Goal: Task Accomplishment & Management: Manage account settings

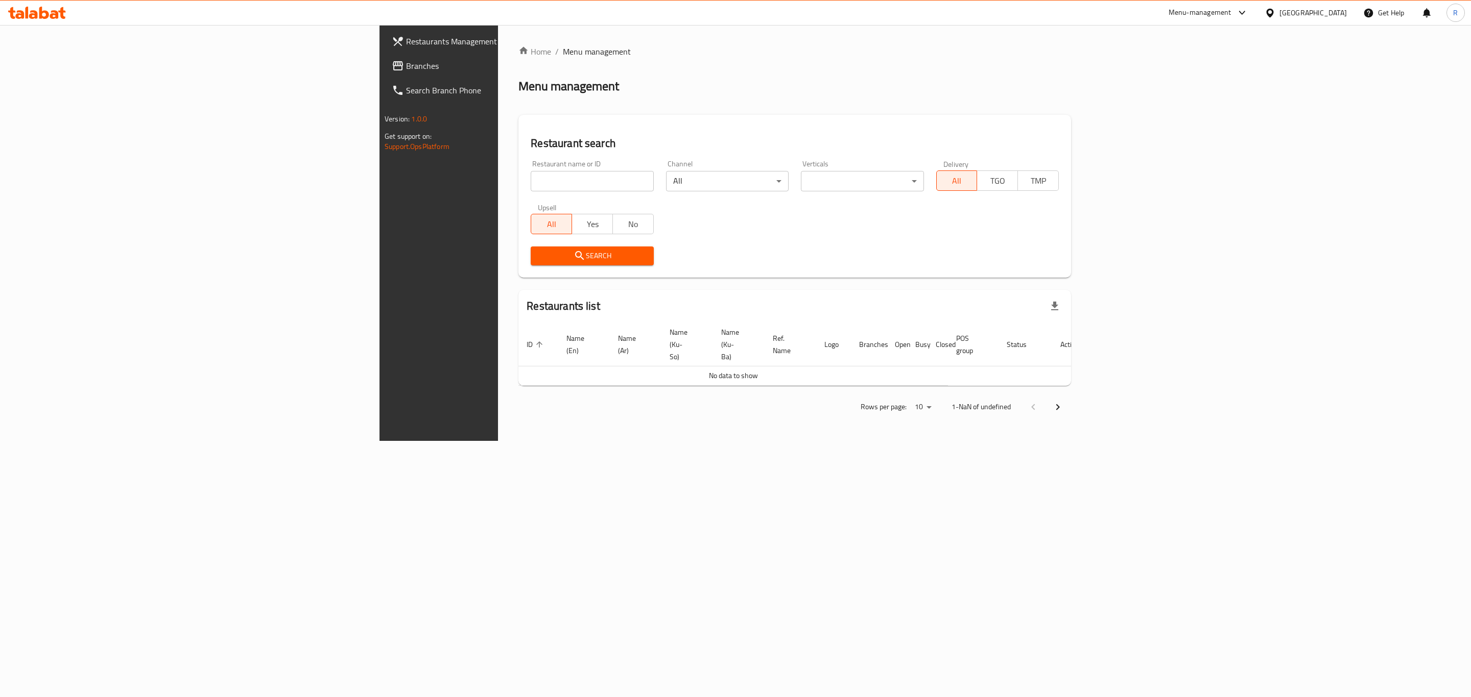
click at [531, 179] on input "search" at bounding box center [592, 181] width 123 height 20
paste input "668611"
type input "668611"
drag, startPoint x: 403, startPoint y: 258, endPoint x: 418, endPoint y: 262, distance: 15.9
click at [573, 258] on icon "submit" at bounding box center [579, 256] width 12 height 12
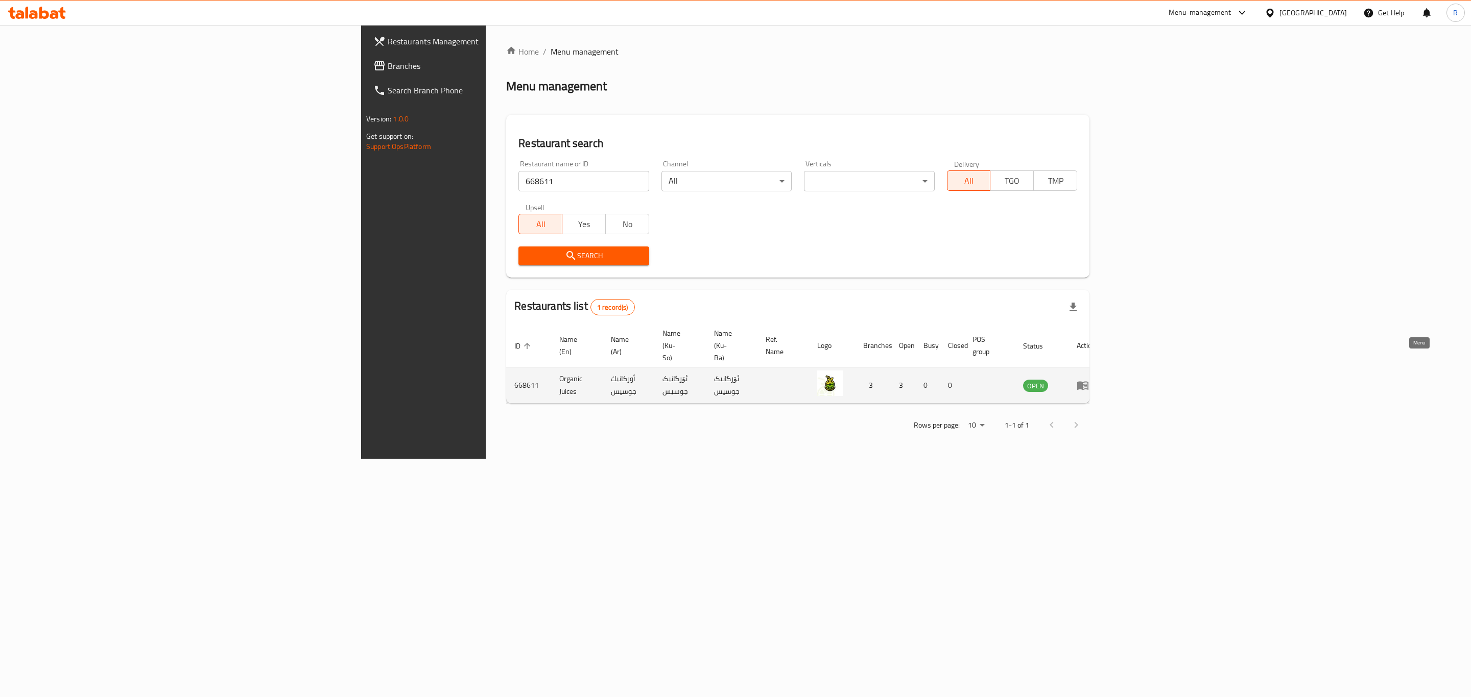
click at [1088, 382] on icon "enhanced table" at bounding box center [1082, 386] width 11 height 9
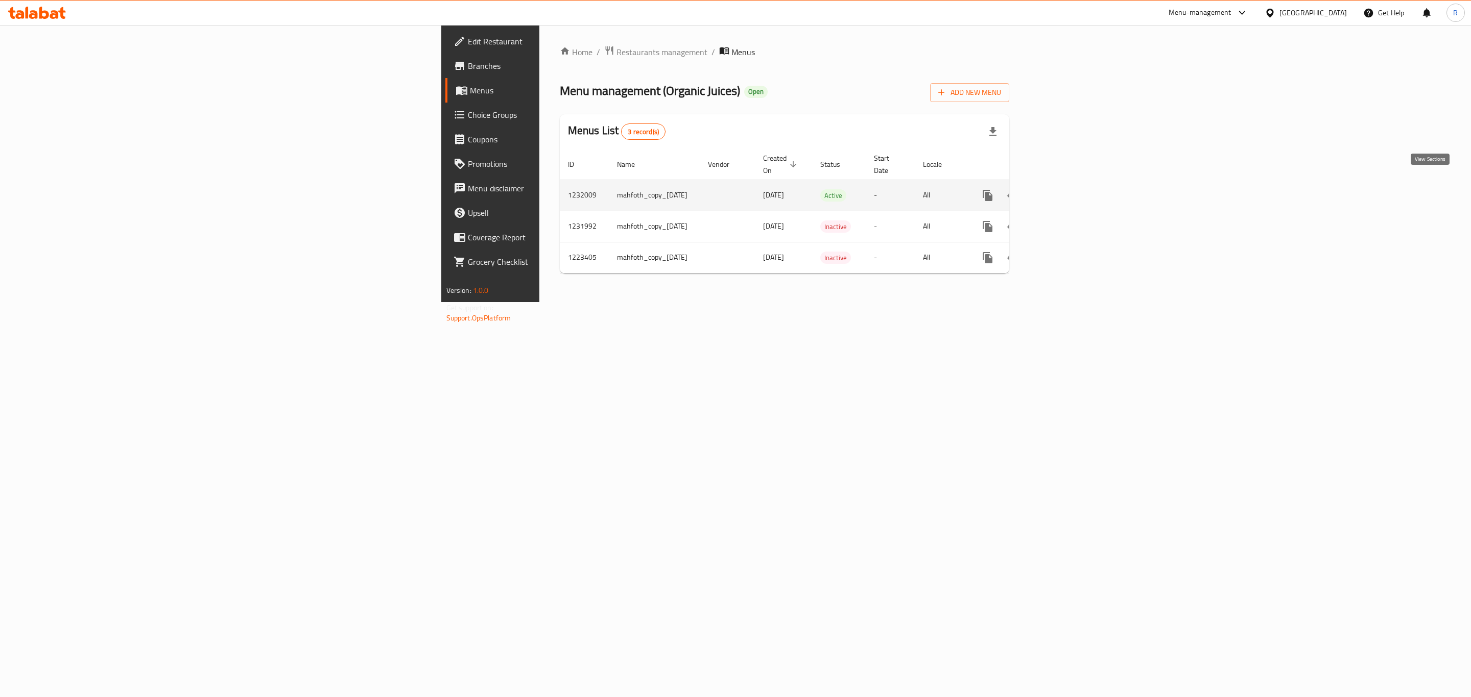
click at [1067, 189] on icon "enhanced table" at bounding box center [1061, 195] width 12 height 12
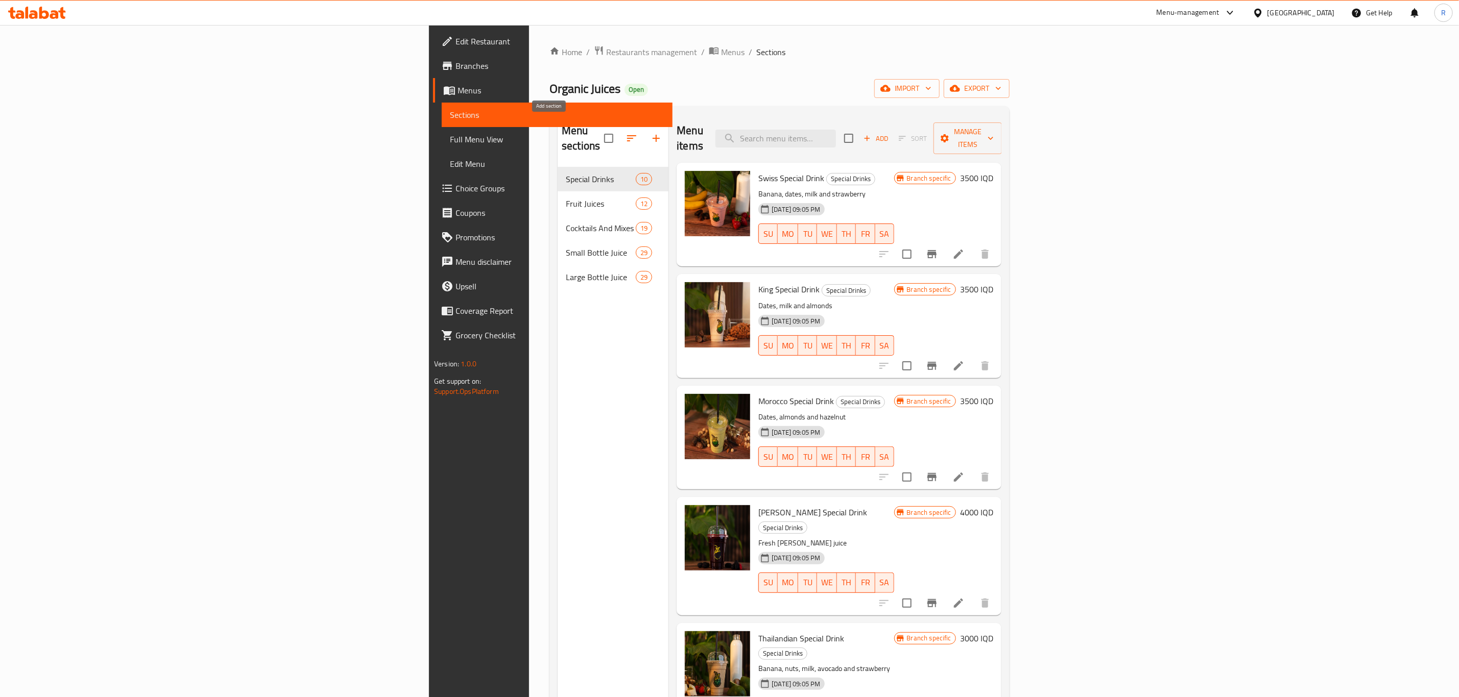
click at [650, 132] on icon "button" at bounding box center [656, 138] width 12 height 12
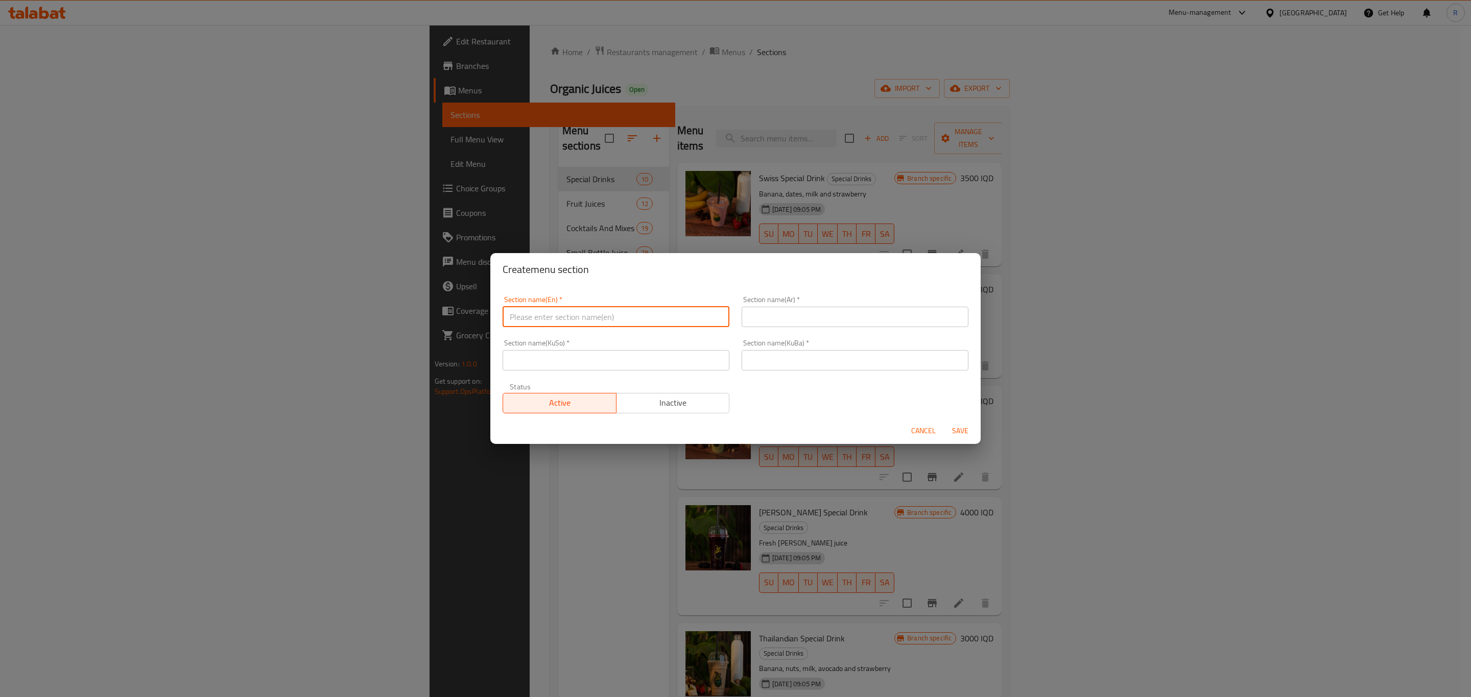
click at [527, 308] on input "text" at bounding box center [615, 317] width 227 height 20
type input "Fruit Box"
click at [781, 314] on input "text" at bounding box center [854, 317] width 227 height 20
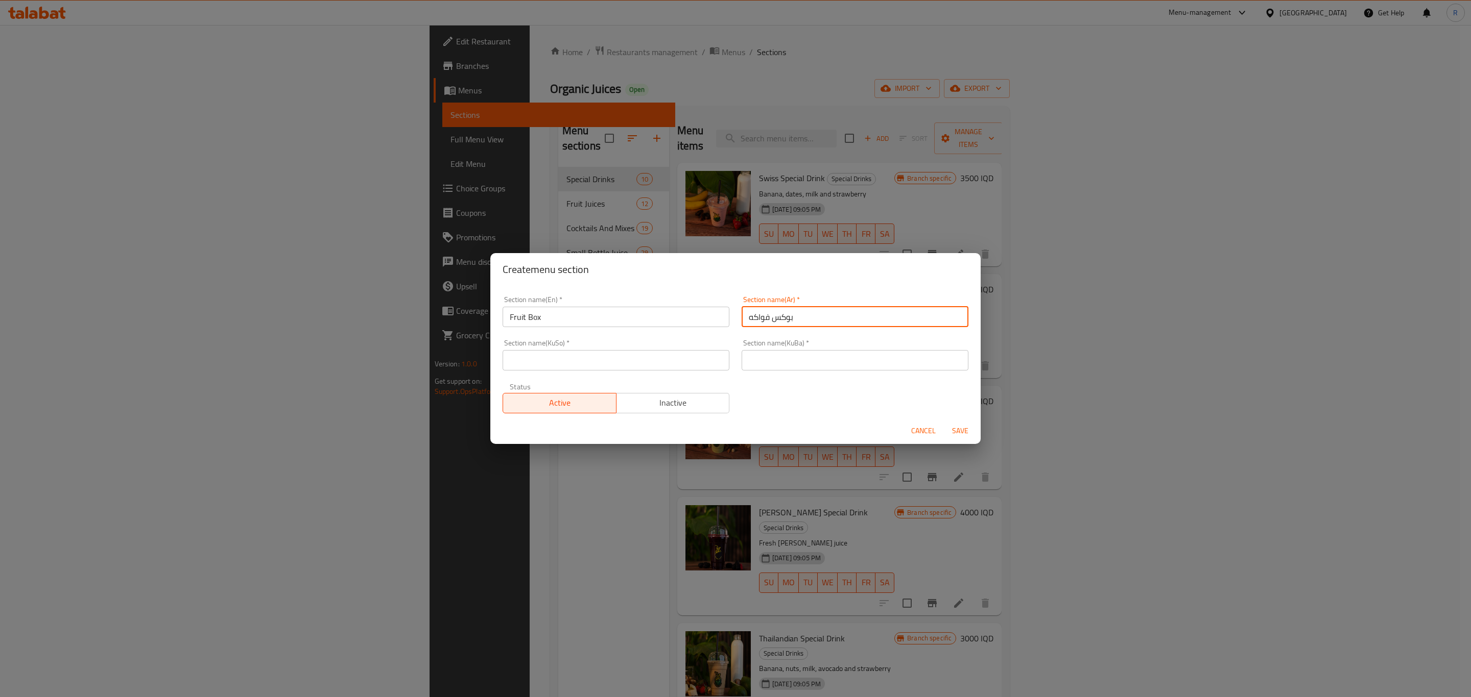
type input "بوكس فواكه"
click at [800, 364] on input "text" at bounding box center [854, 360] width 227 height 20
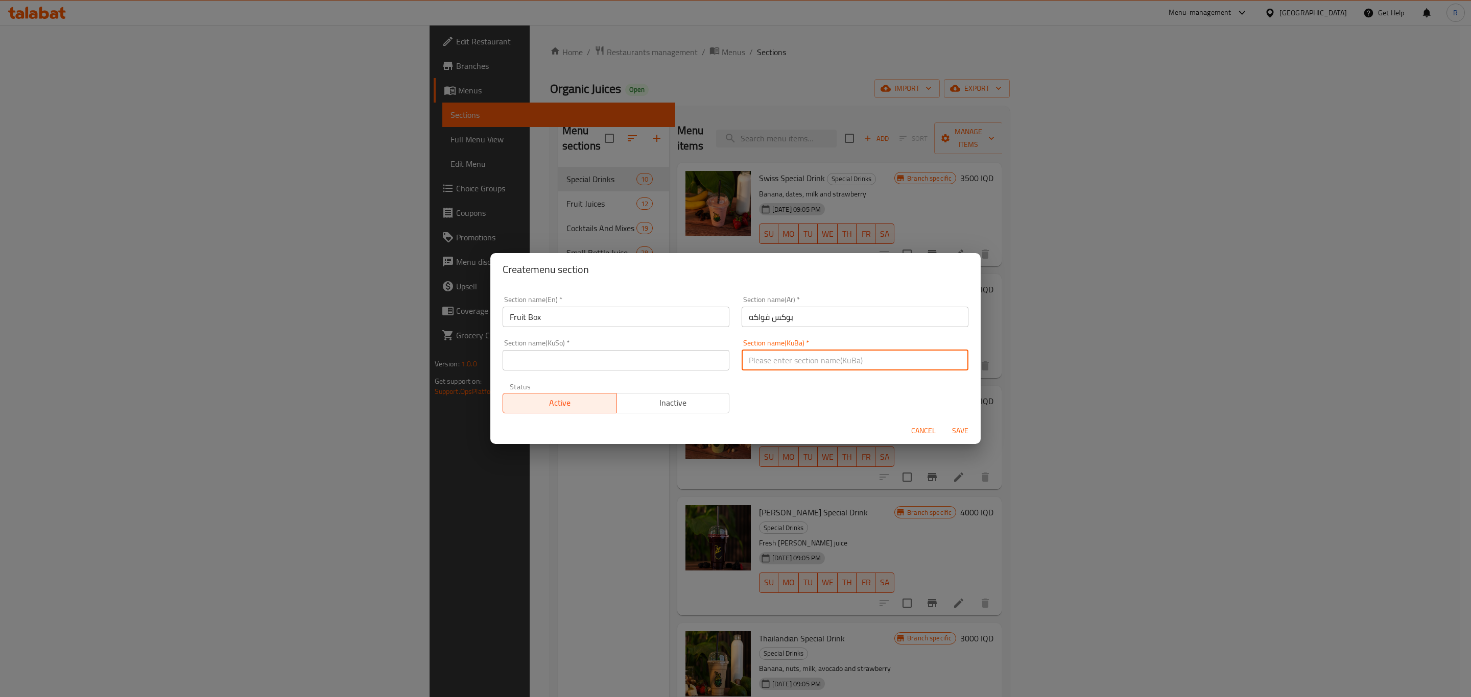
click at [798, 359] on input "text" at bounding box center [854, 360] width 227 height 20
drag, startPoint x: 792, startPoint y: 360, endPoint x: 724, endPoint y: 364, distance: 68.5
click at [724, 364] on div "Section name(En)   * Fruit Box Section name(En) * Section name(Ar)   * بوكس فوا…" at bounding box center [735, 355] width 478 height 130
paste input "وكسا فێق"
type input "بوكسا فێقی"
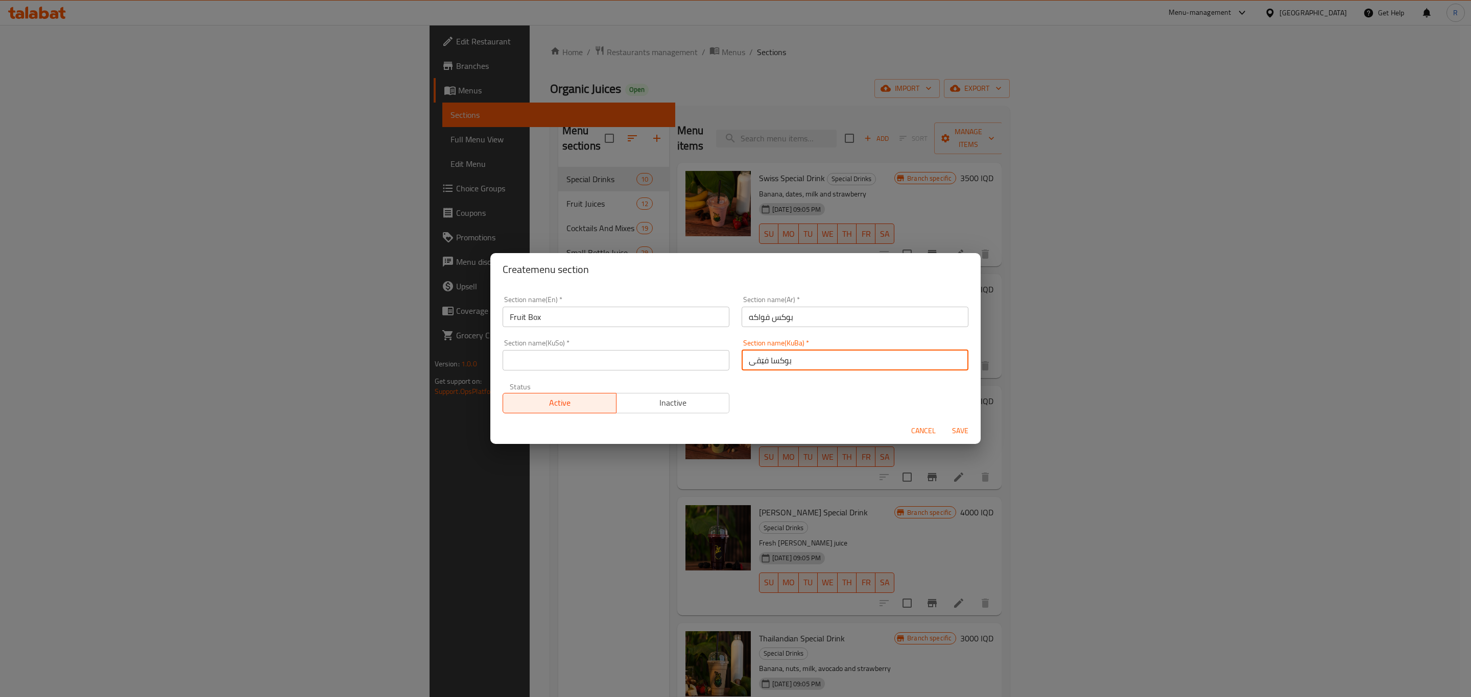
click at [564, 359] on input "text" at bounding box center [615, 360] width 227 height 20
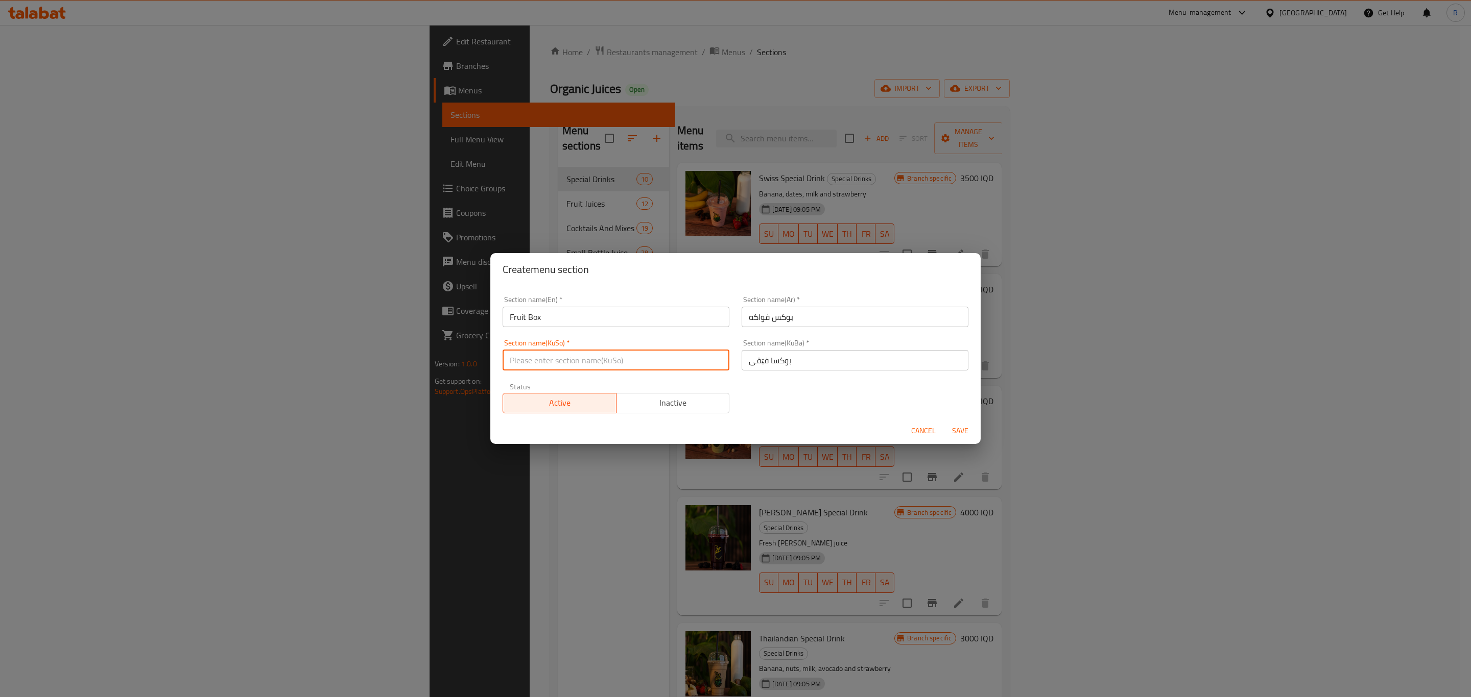
paste input "بوكسا فێقی"
type input "بوكسا فێقی"
click at [959, 429] on span "Save" at bounding box center [960, 431] width 25 height 13
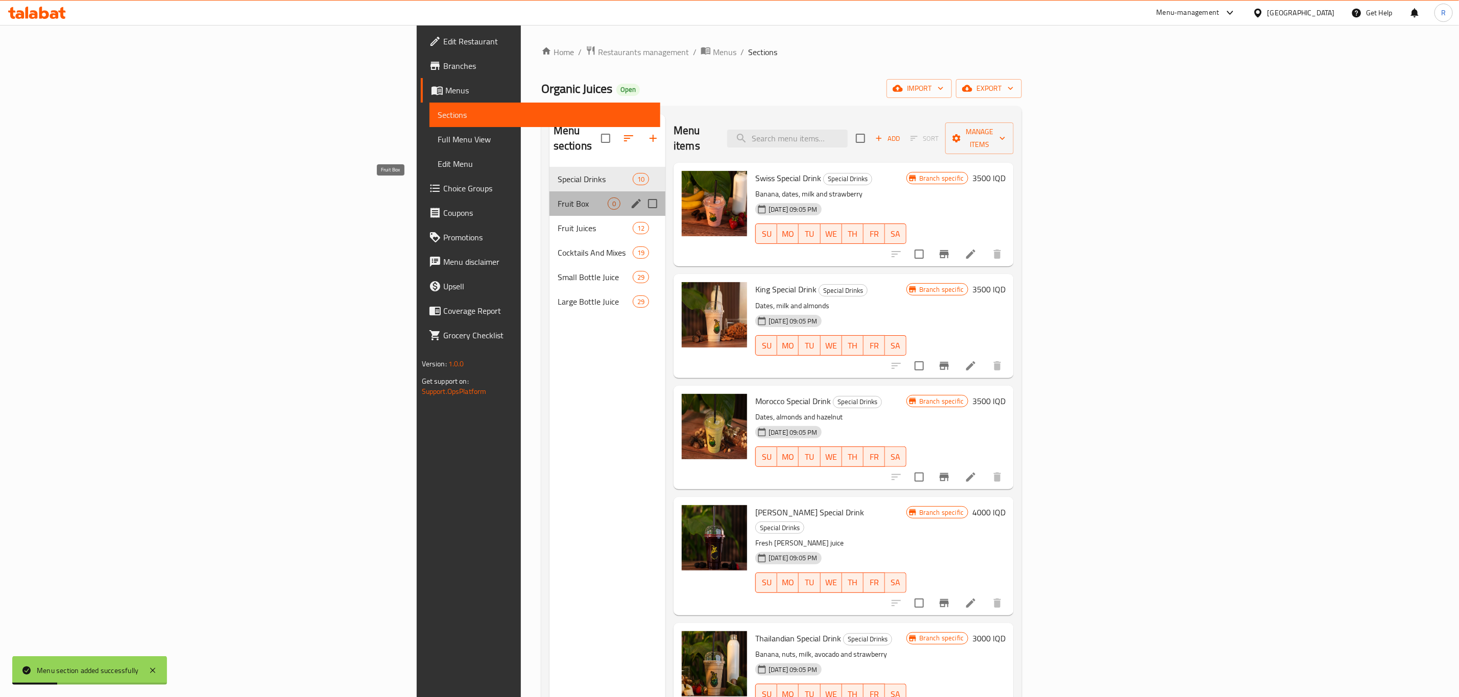
click at [558, 198] on span "Fruit Box" at bounding box center [583, 204] width 50 height 12
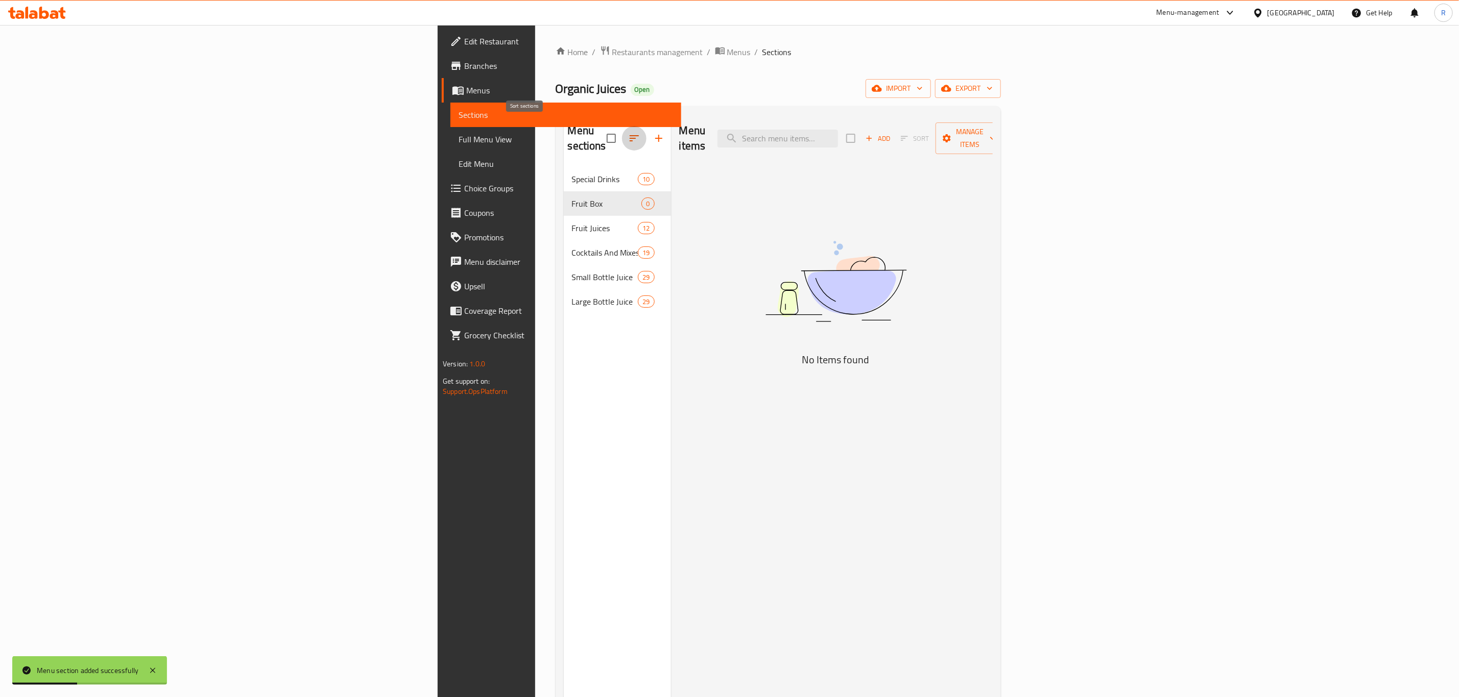
click at [622, 126] on button "button" at bounding box center [634, 138] width 25 height 25
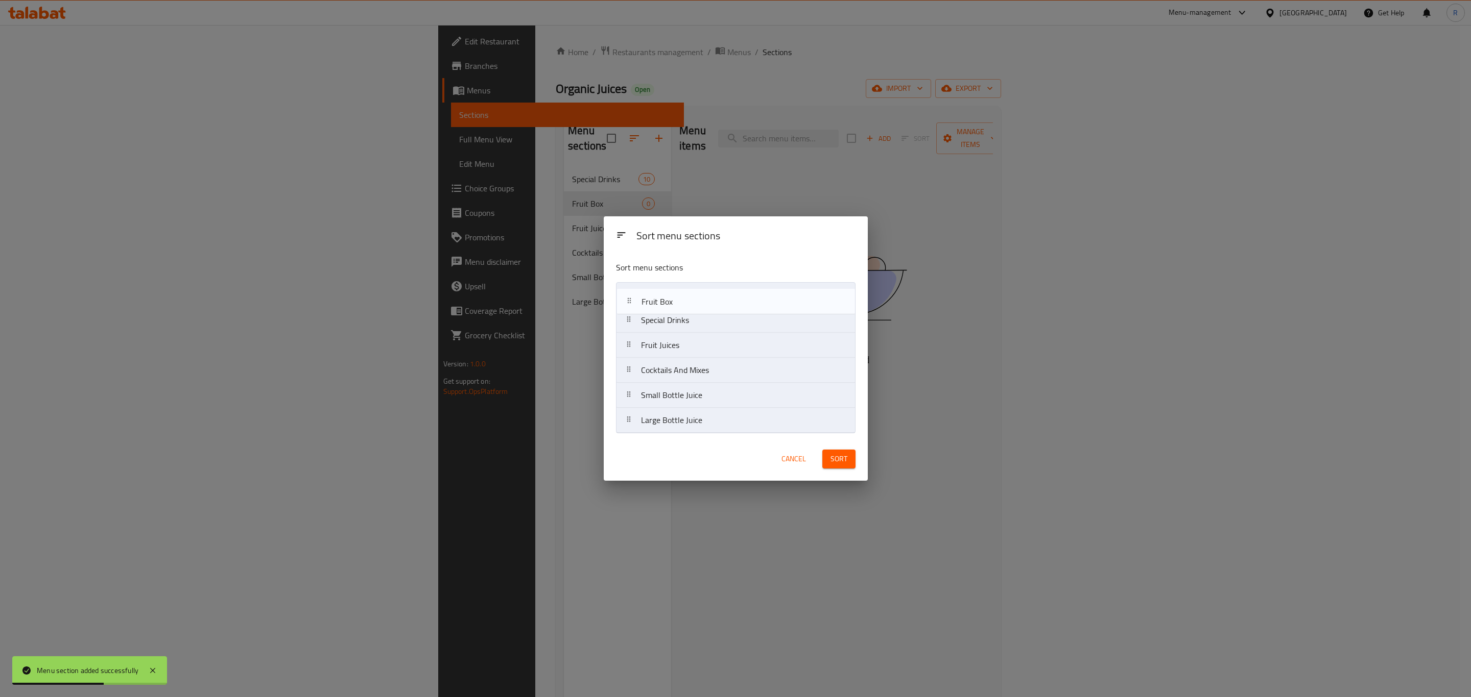
drag, startPoint x: 673, startPoint y: 324, endPoint x: 676, endPoint y: 304, distance: 20.1
click at [676, 304] on nav "Special Drinks Fruit Box Fruit Juices Cocktails And Mixes Small Bottle Juice La…" at bounding box center [735, 357] width 239 height 151
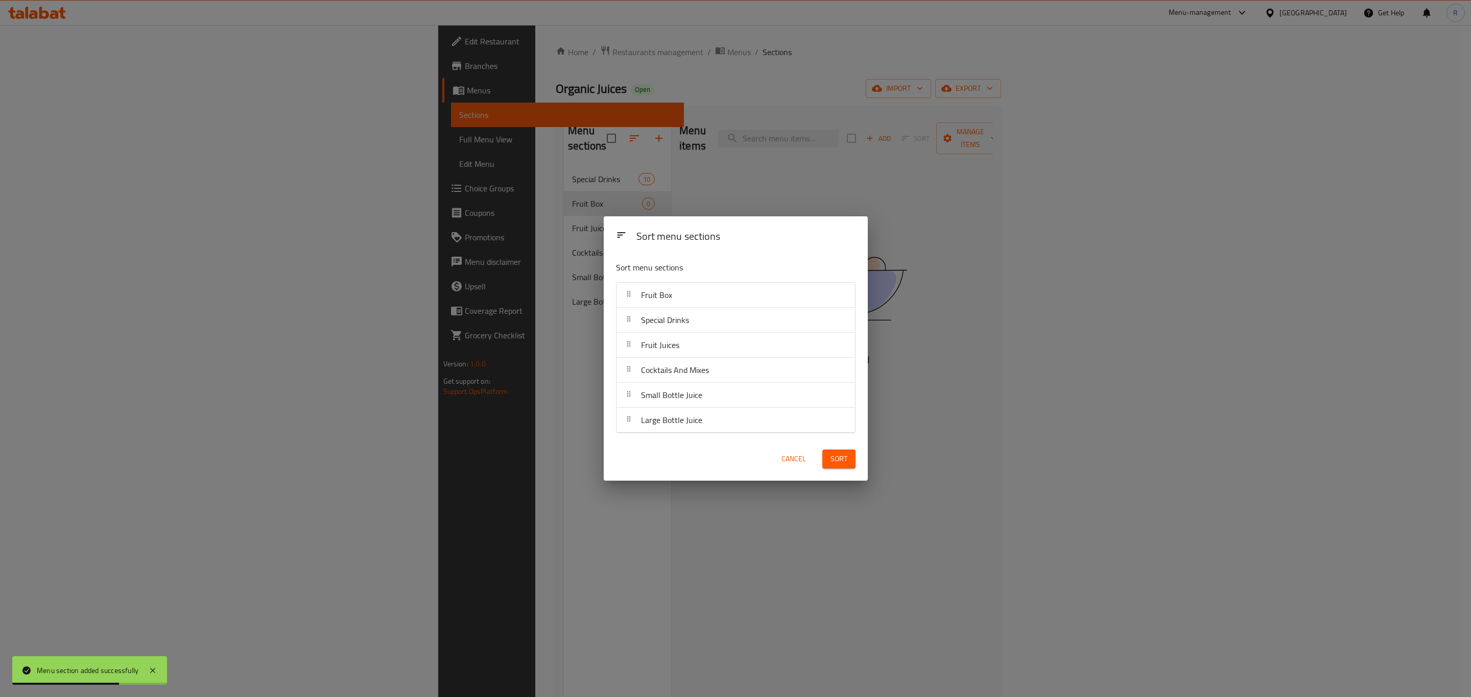
click at [827, 458] on button "Sort" at bounding box center [838, 459] width 33 height 19
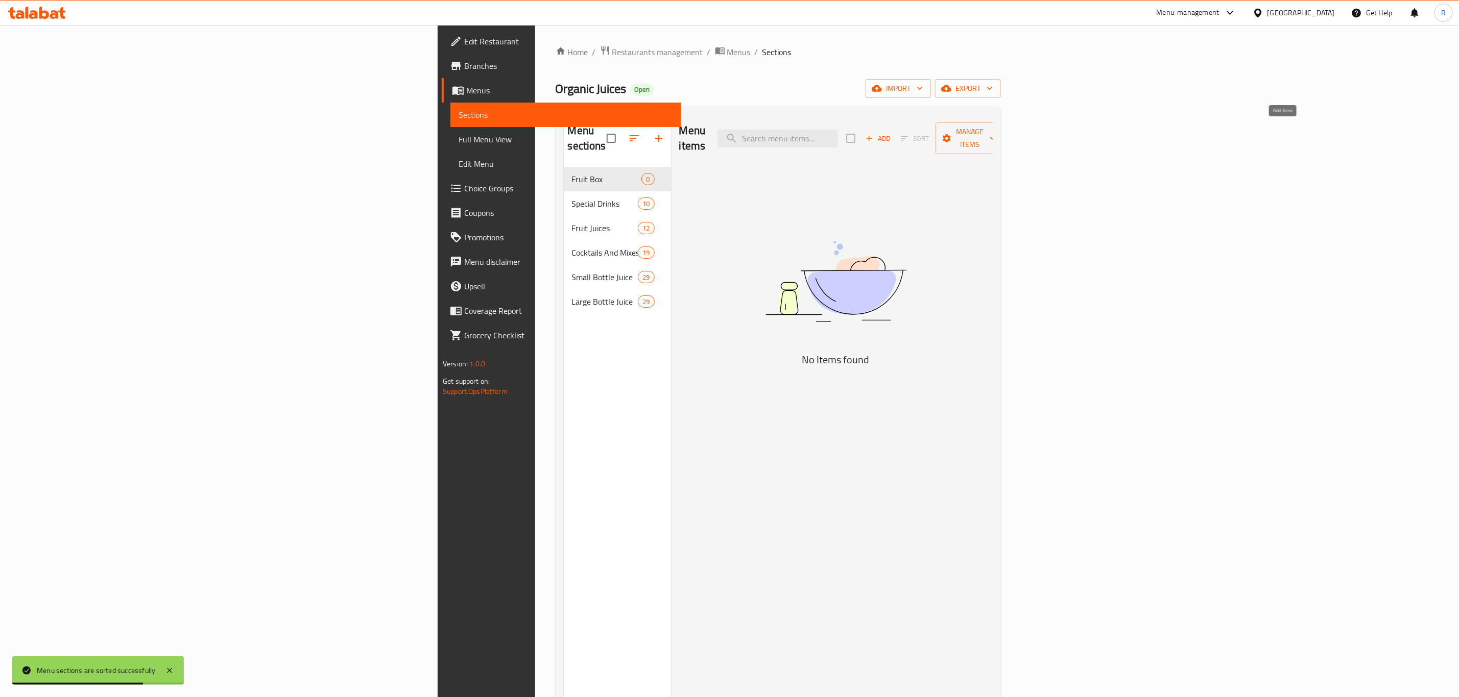
click at [872, 136] on icon "button" at bounding box center [869, 139] width 6 height 6
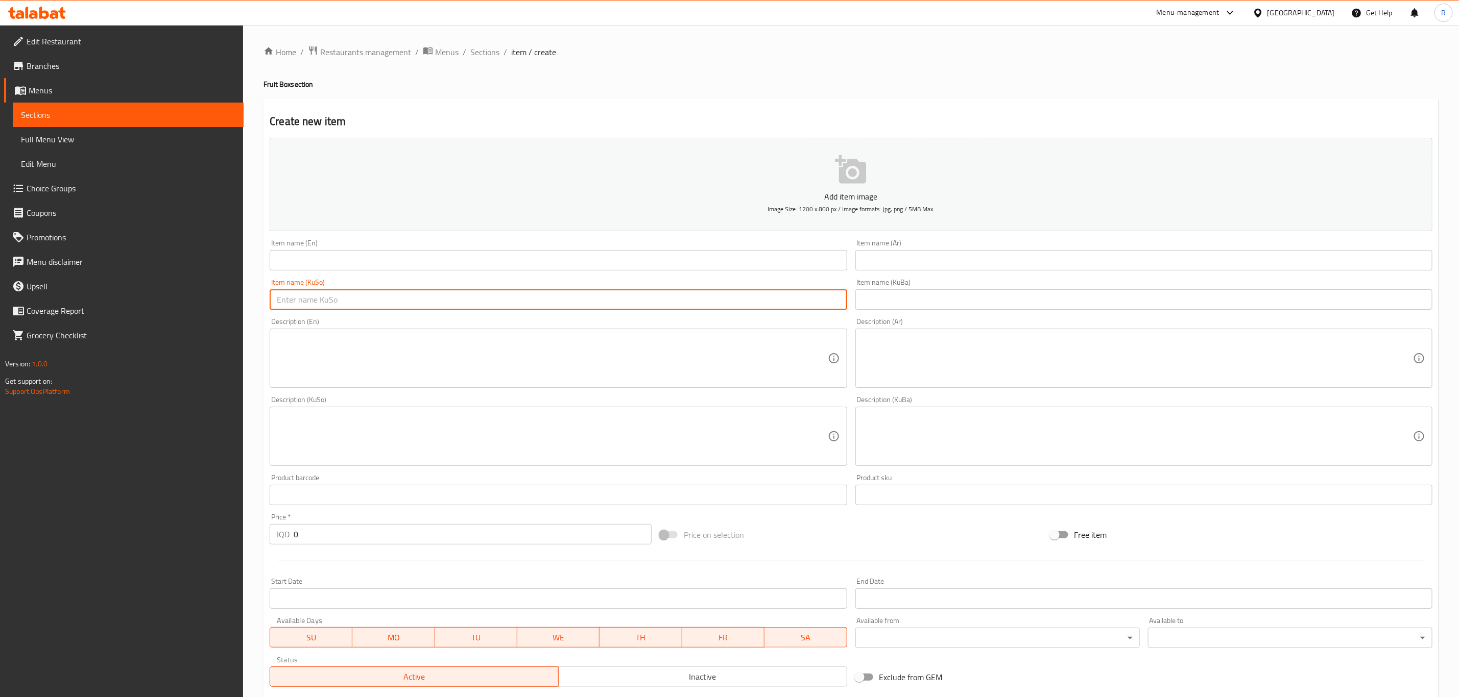
click at [316, 302] on input "text" at bounding box center [558, 300] width 577 height 20
paste input "بوكسا فێقی"
type input "بوكسا فێقی"
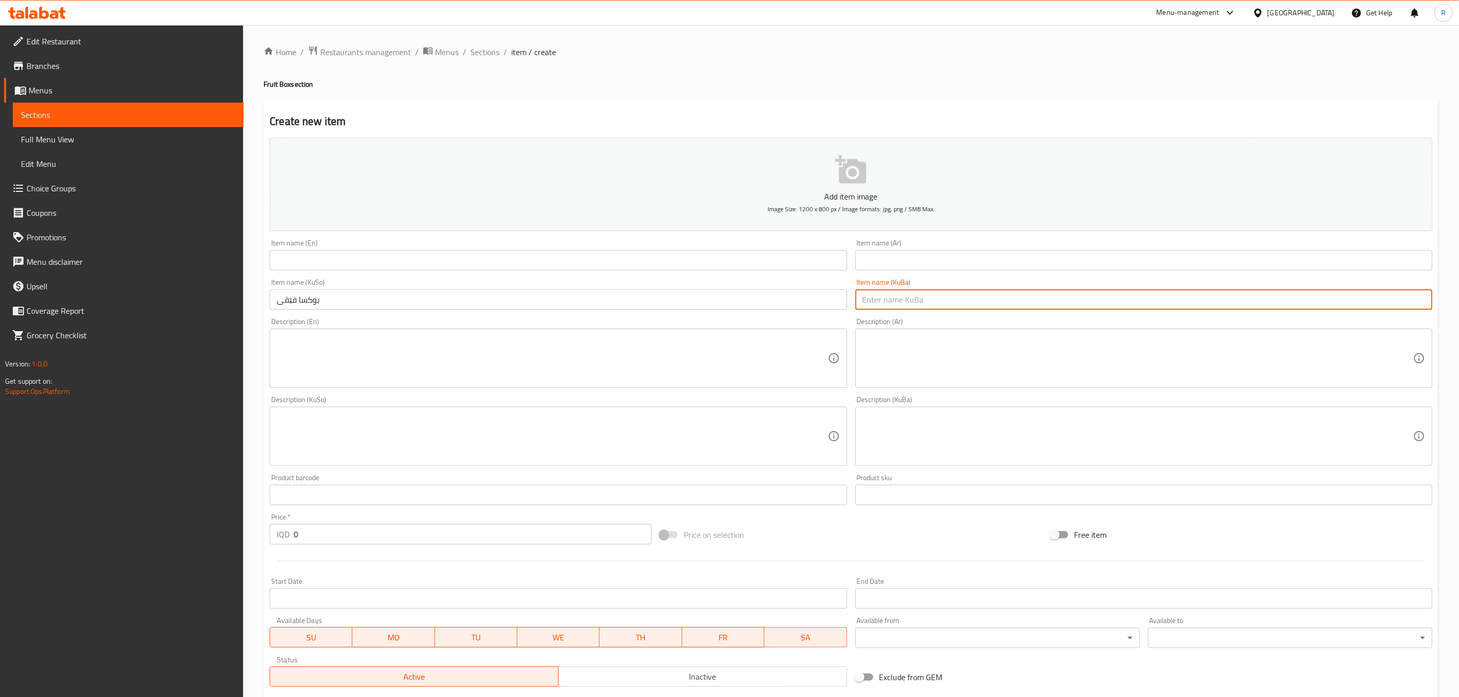
paste input "بوكسا فێقی"
type input "بوكسا فێقی"
click at [467, 262] on input "text" at bounding box center [558, 260] width 577 height 20
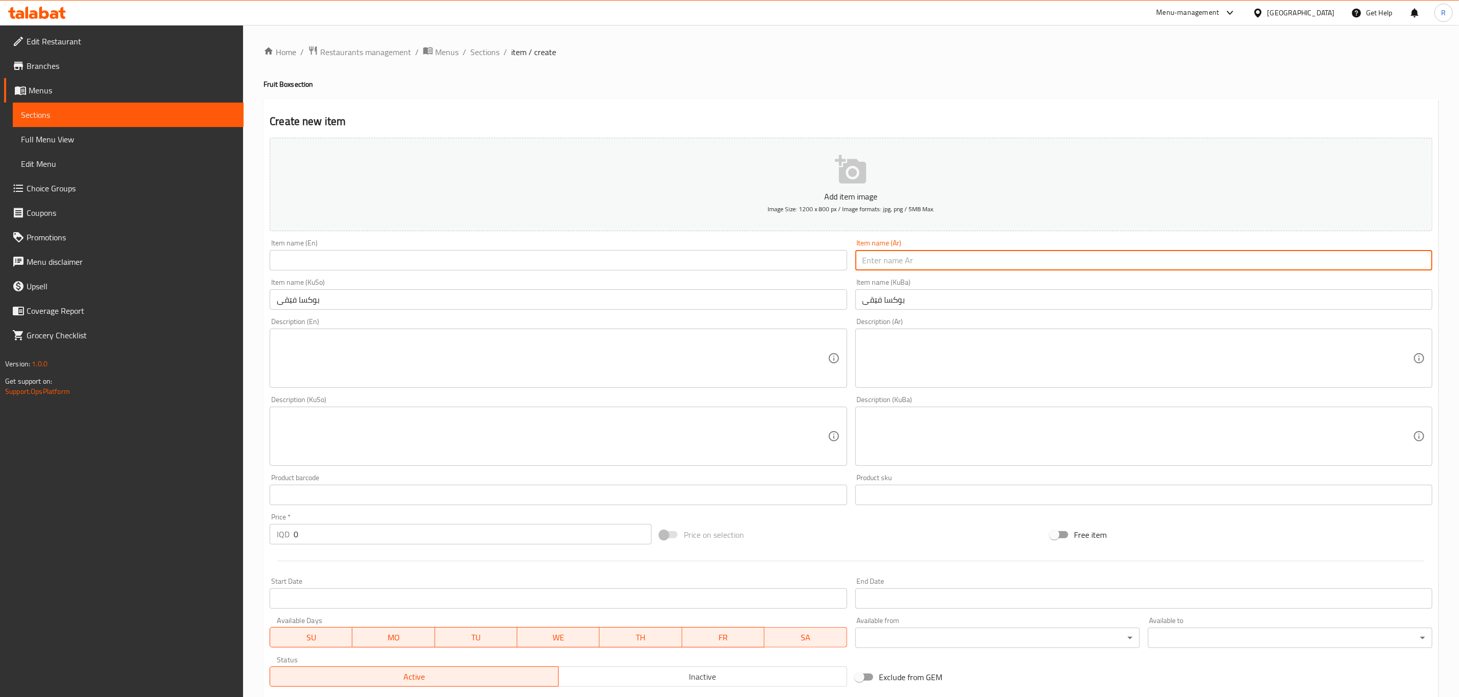
click at [892, 257] on input "text" at bounding box center [1143, 260] width 577 height 20
type input "بوكس فواكه"
click at [492, 257] on input "text" at bounding box center [558, 260] width 577 height 20
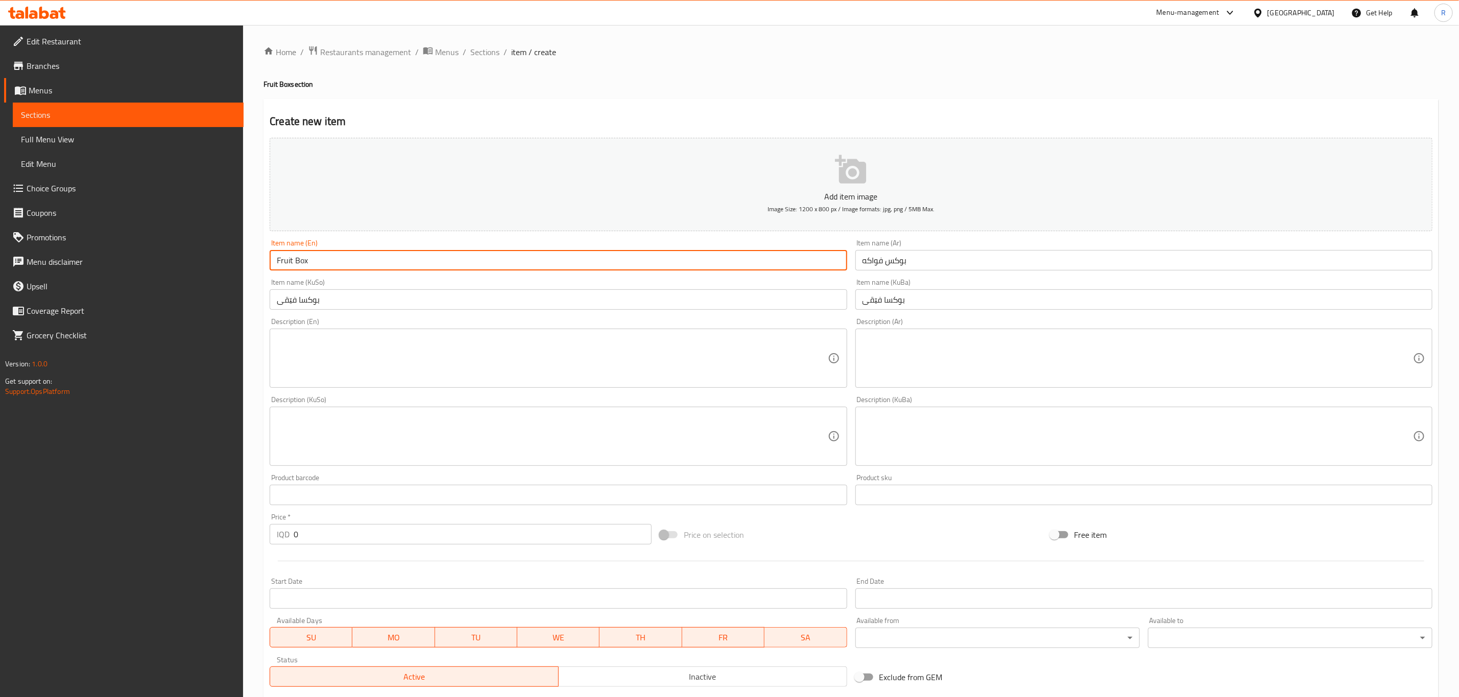
type input "Fruit Box"
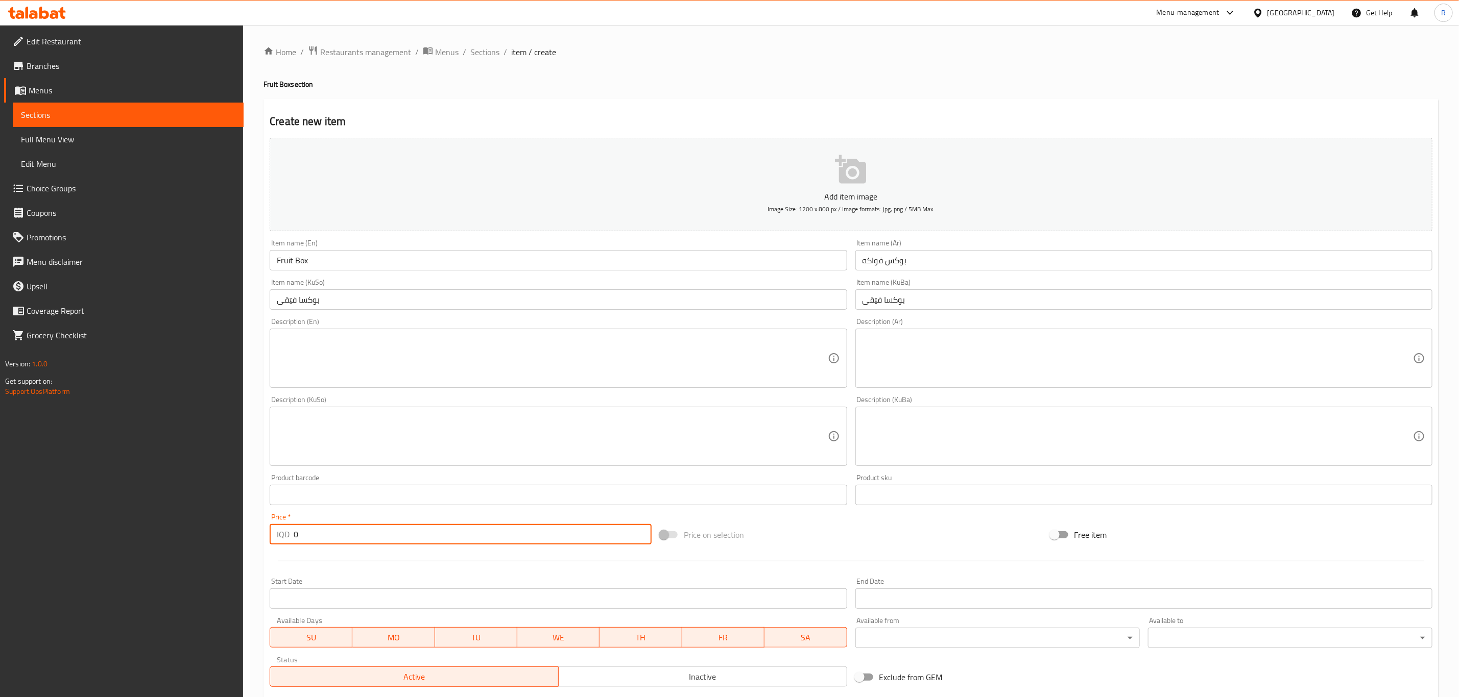
drag, startPoint x: 307, startPoint y: 538, endPoint x: 270, endPoint y: 539, distance: 37.3
click at [270, 539] on div "IQD 0 Price *" at bounding box center [461, 534] width 382 height 20
type input "5500"
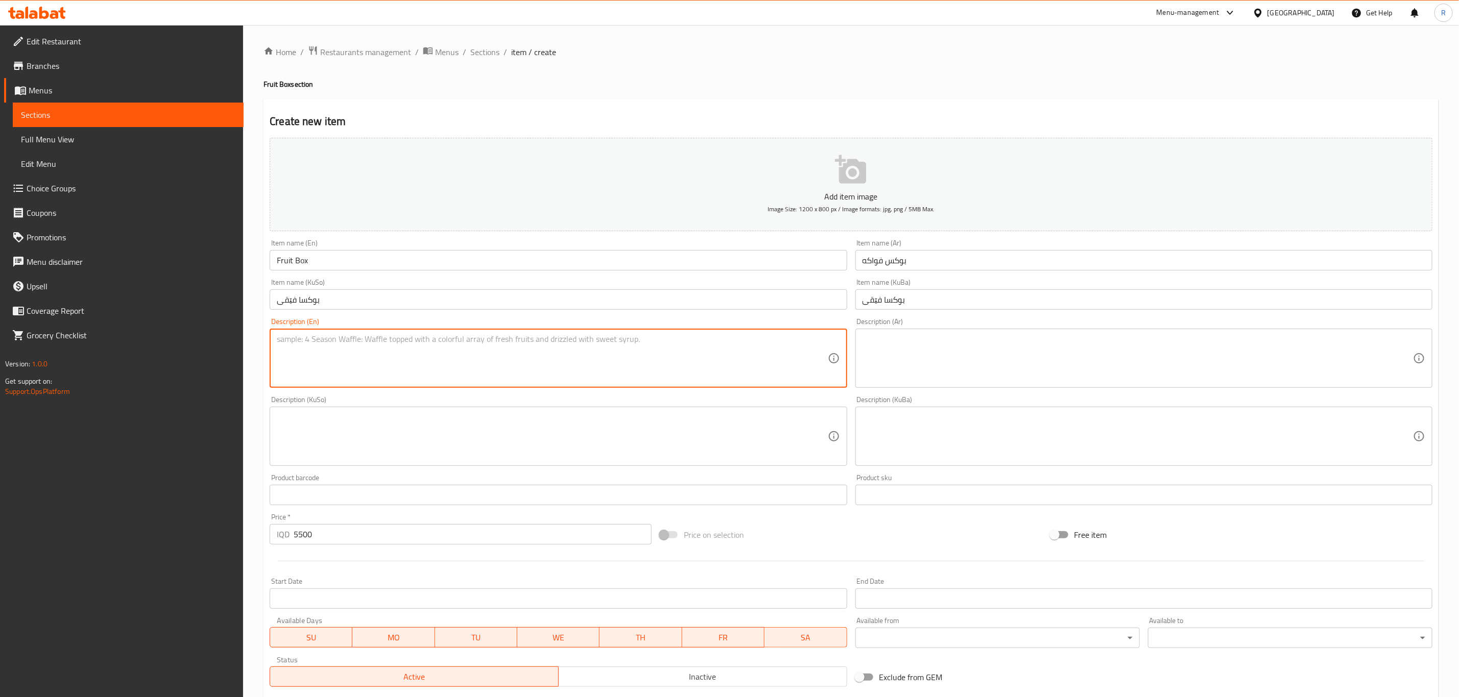
click at [331, 349] on textarea at bounding box center [552, 358] width 550 height 49
type textarea "Mixed Fruit box."
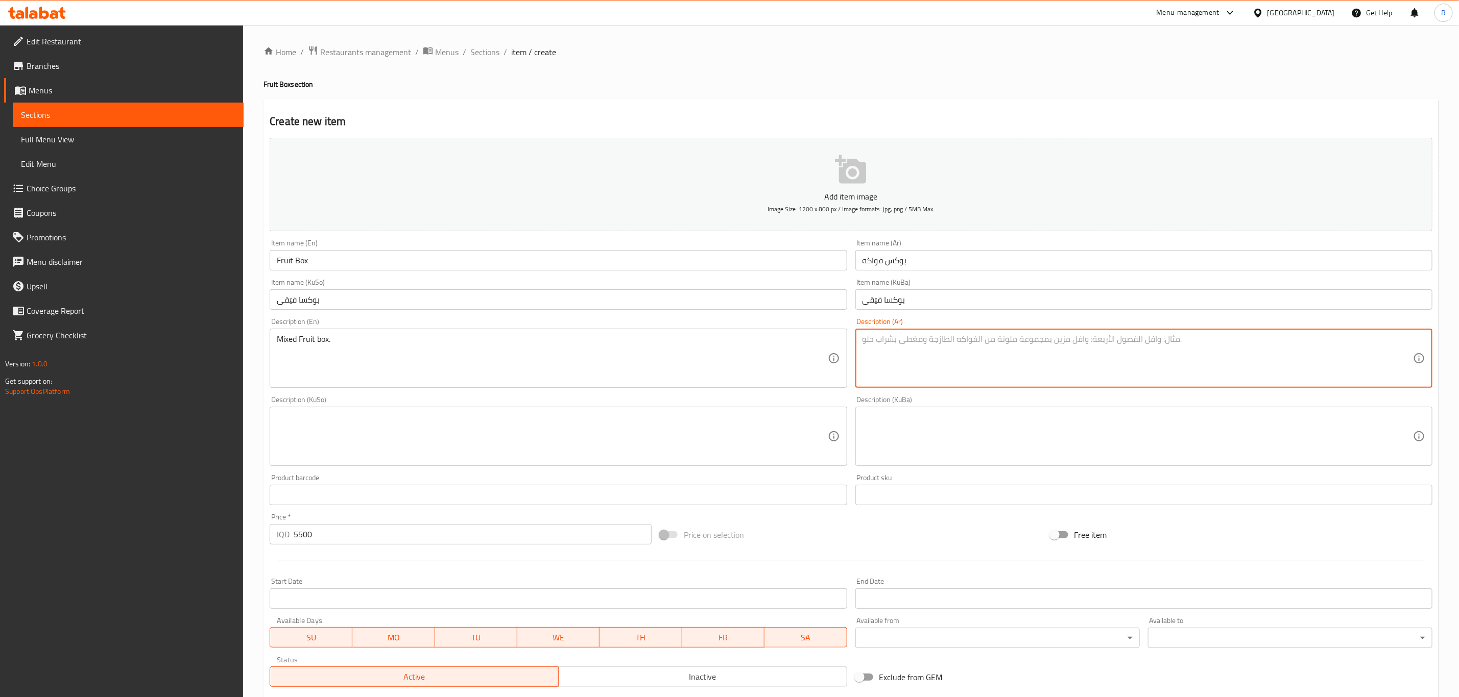
click at [947, 348] on textarea at bounding box center [1137, 358] width 550 height 49
type textarea "بوكس فواكه مشكل"
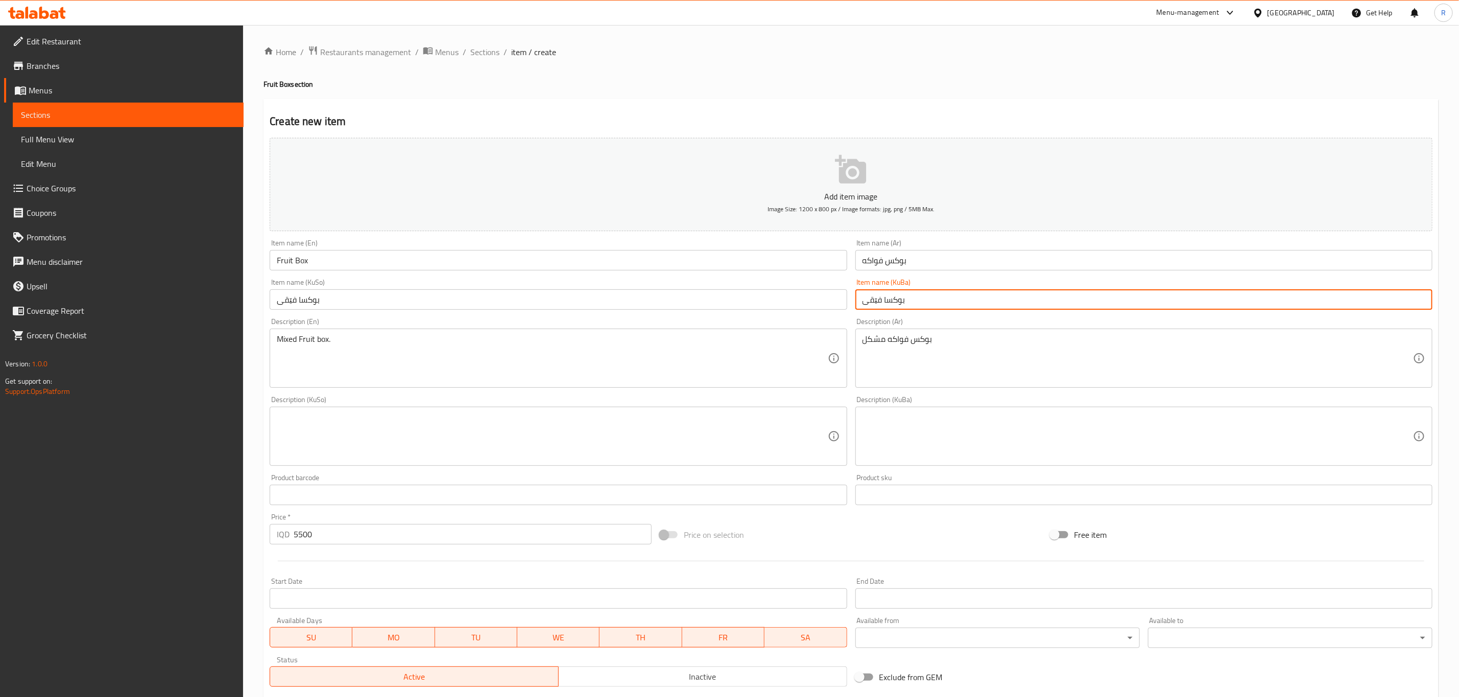
drag, startPoint x: 912, startPoint y: 302, endPoint x: 864, endPoint y: 305, distance: 48.1
click at [864, 305] on input "بوكسا فێقی" at bounding box center [1143, 300] width 577 height 20
click at [891, 431] on textarea at bounding box center [1137, 437] width 550 height 49
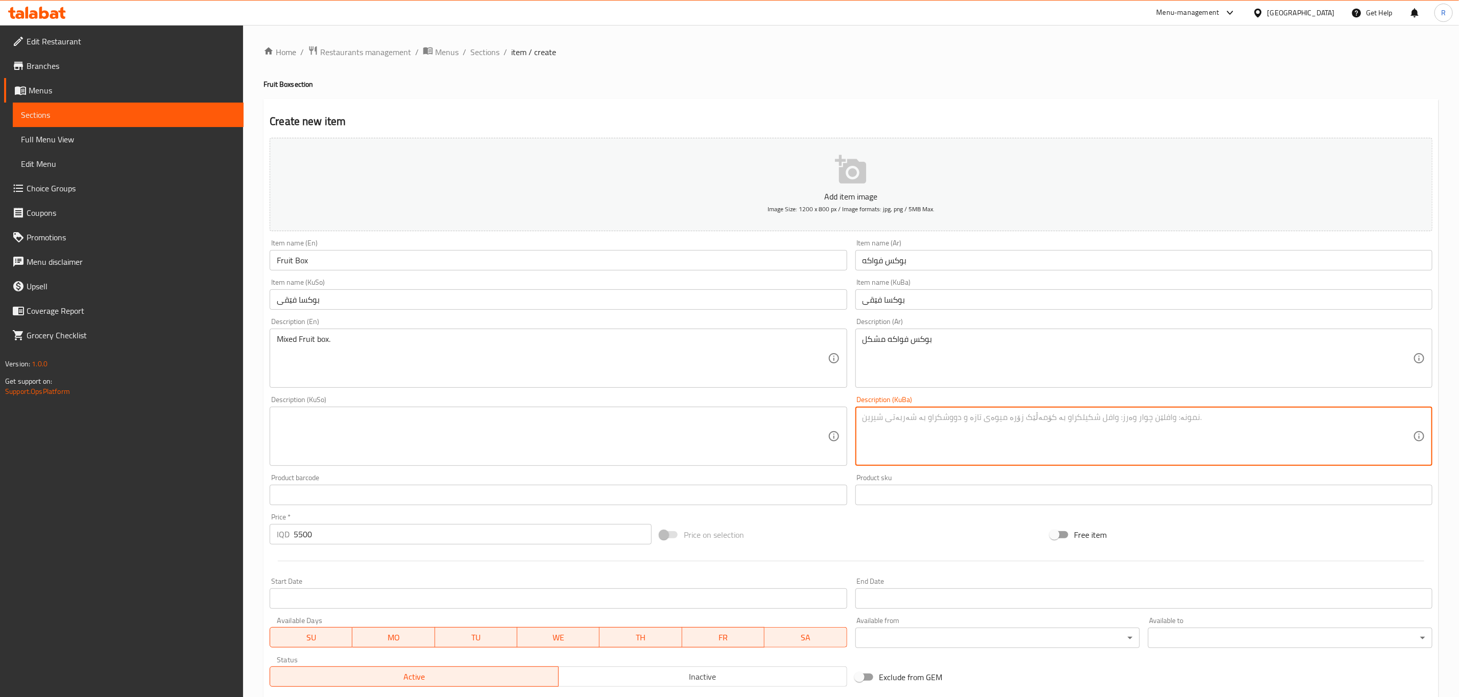
paste textarea "بوكسا فێقی"
type textarea "بوكسا فێقی مشكل"
click at [327, 433] on textarea at bounding box center [552, 437] width 550 height 49
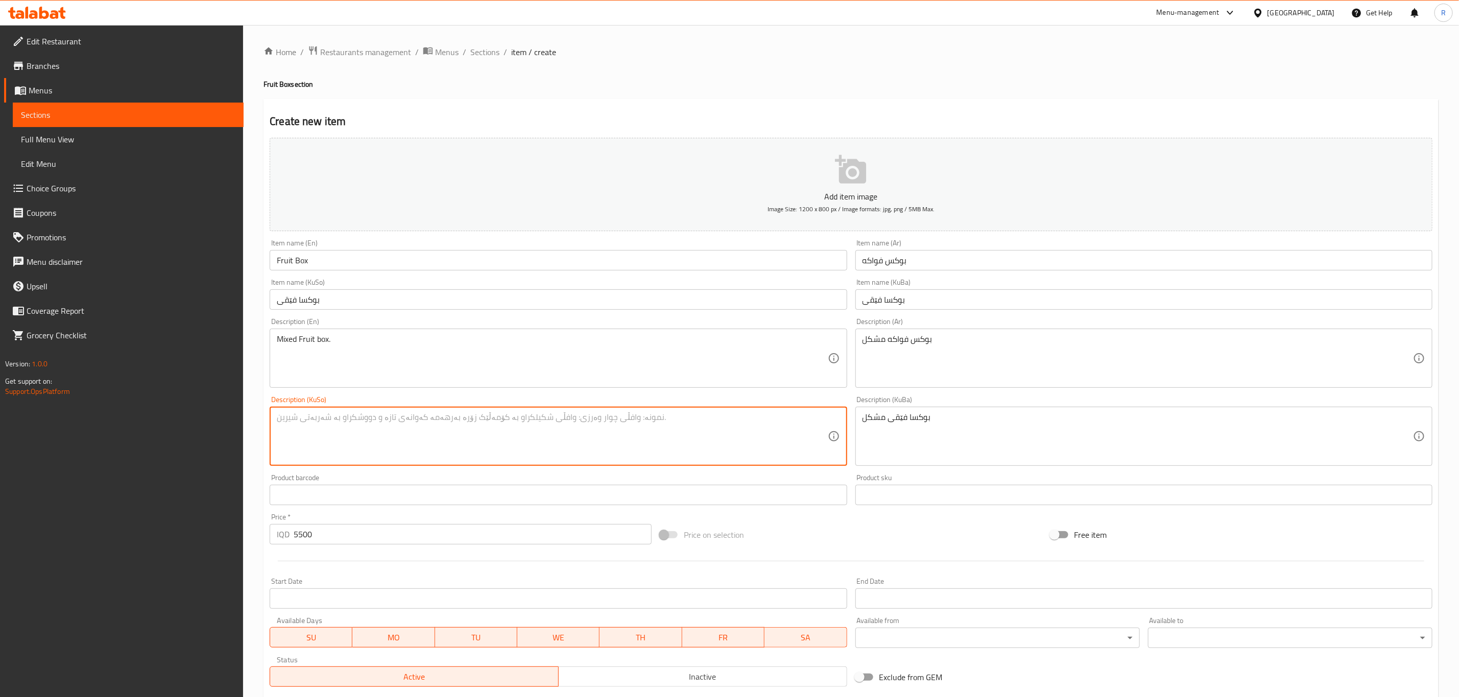
paste textarea "بوكسا فێقی مشكل"
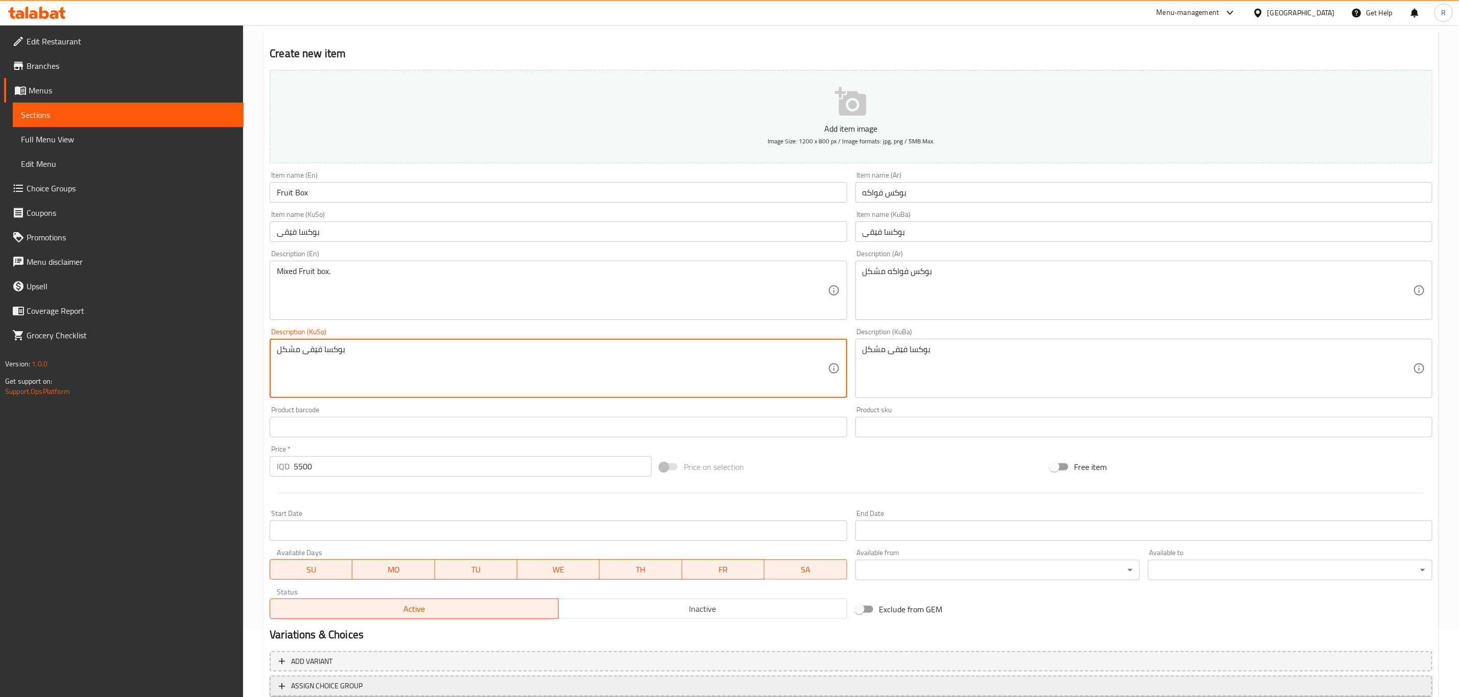
scroll to position [140, 0]
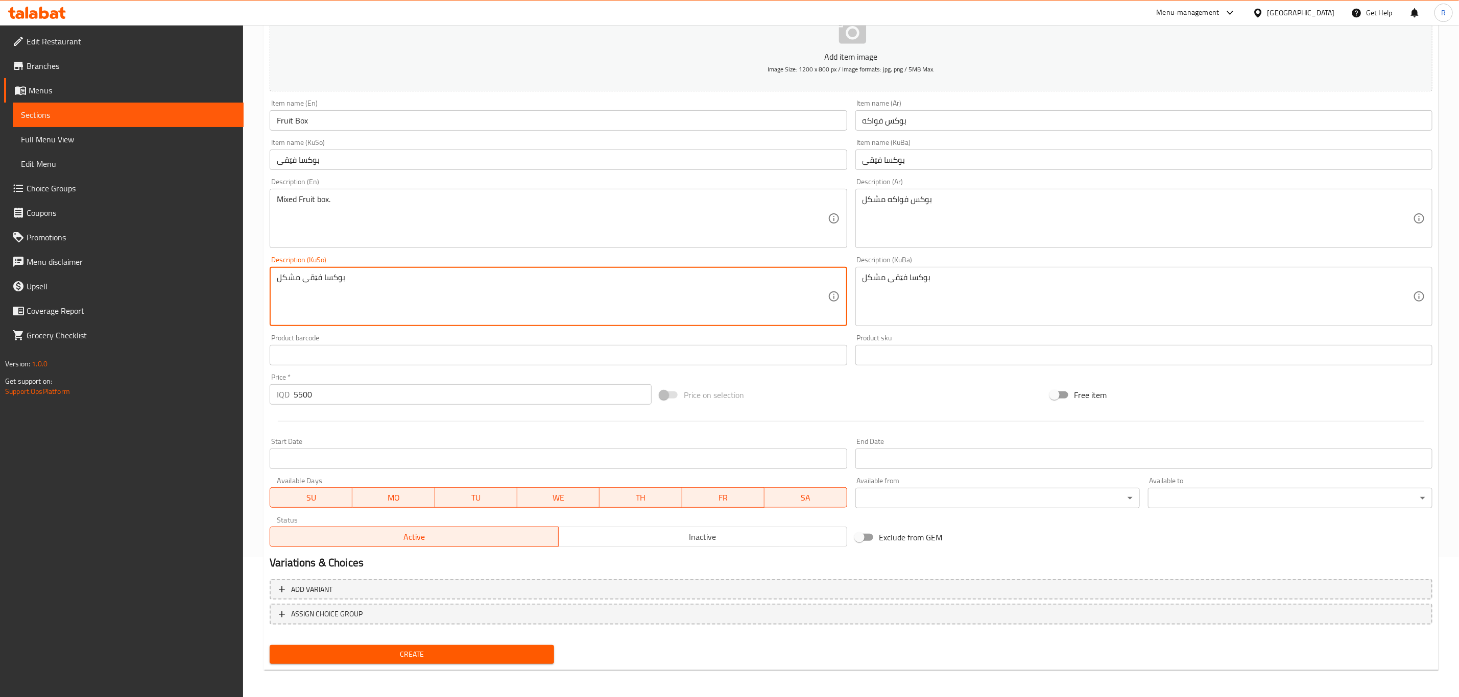
type textarea "بوكسا فێقی مشكل"
click at [395, 653] on span "Create" at bounding box center [412, 654] width 268 height 13
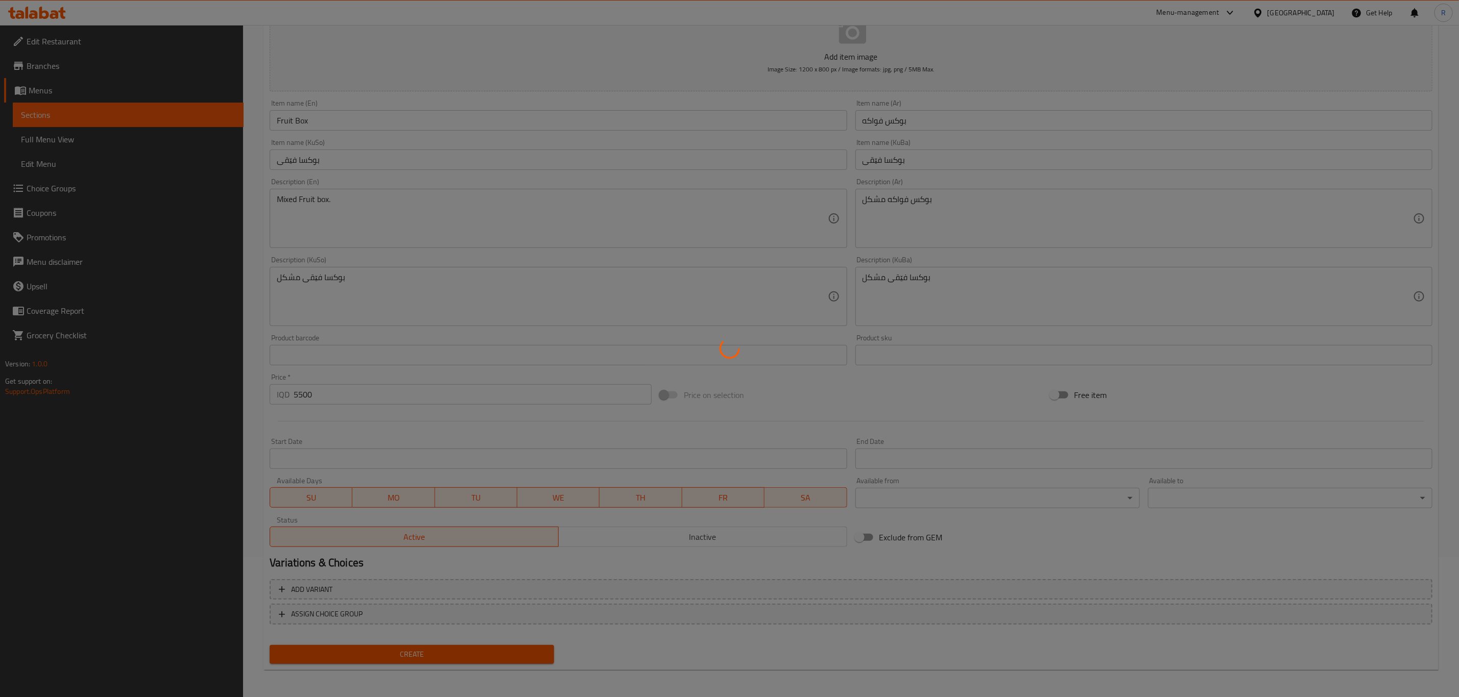
type input "0"
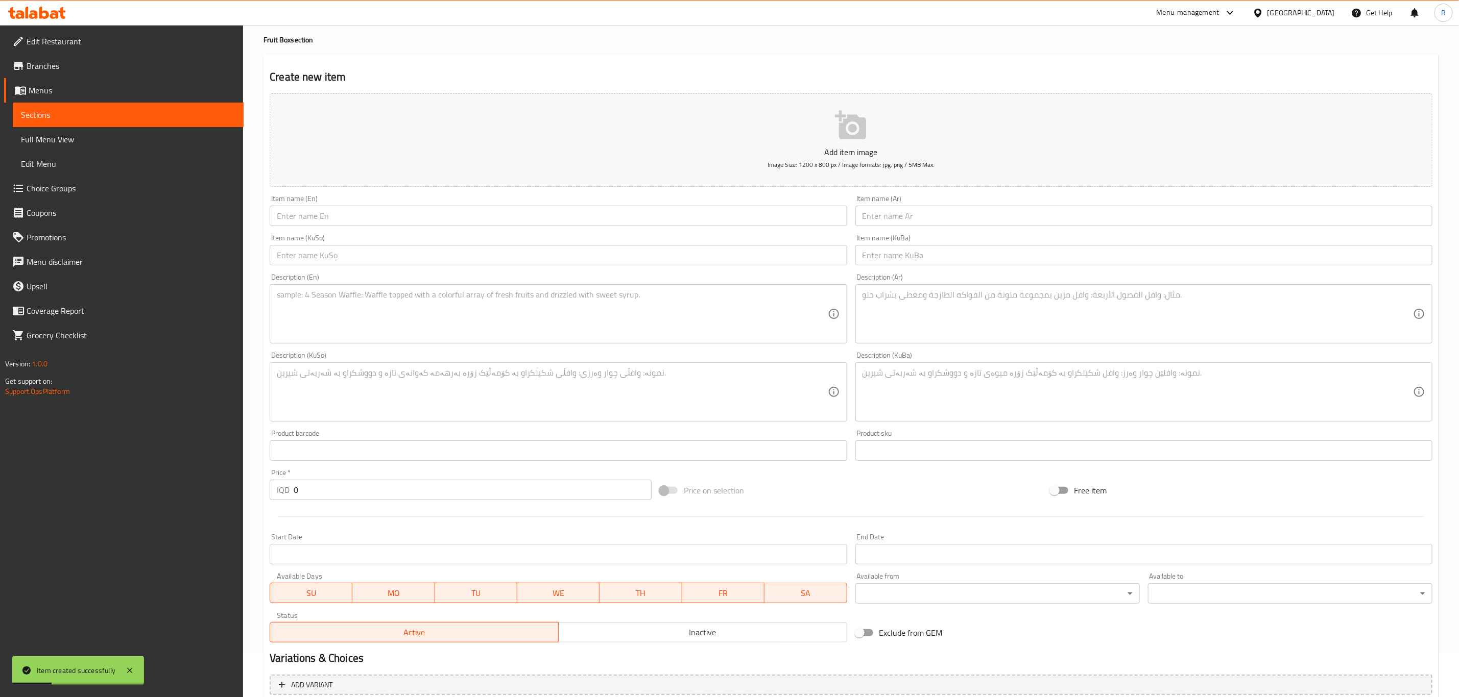
scroll to position [0, 0]
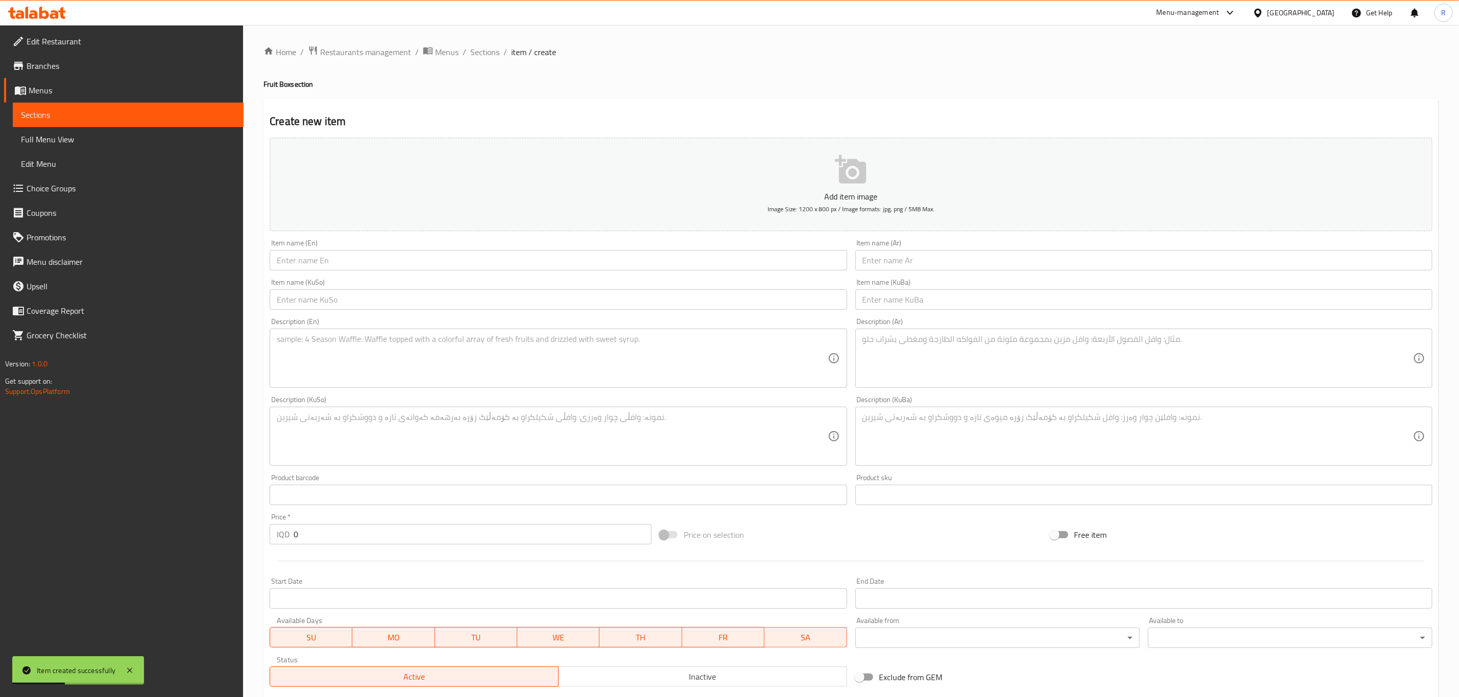
drag, startPoint x: 487, startPoint y: 50, endPoint x: 509, endPoint y: 64, distance: 26.1
click at [487, 50] on span "Sections" at bounding box center [484, 52] width 29 height 12
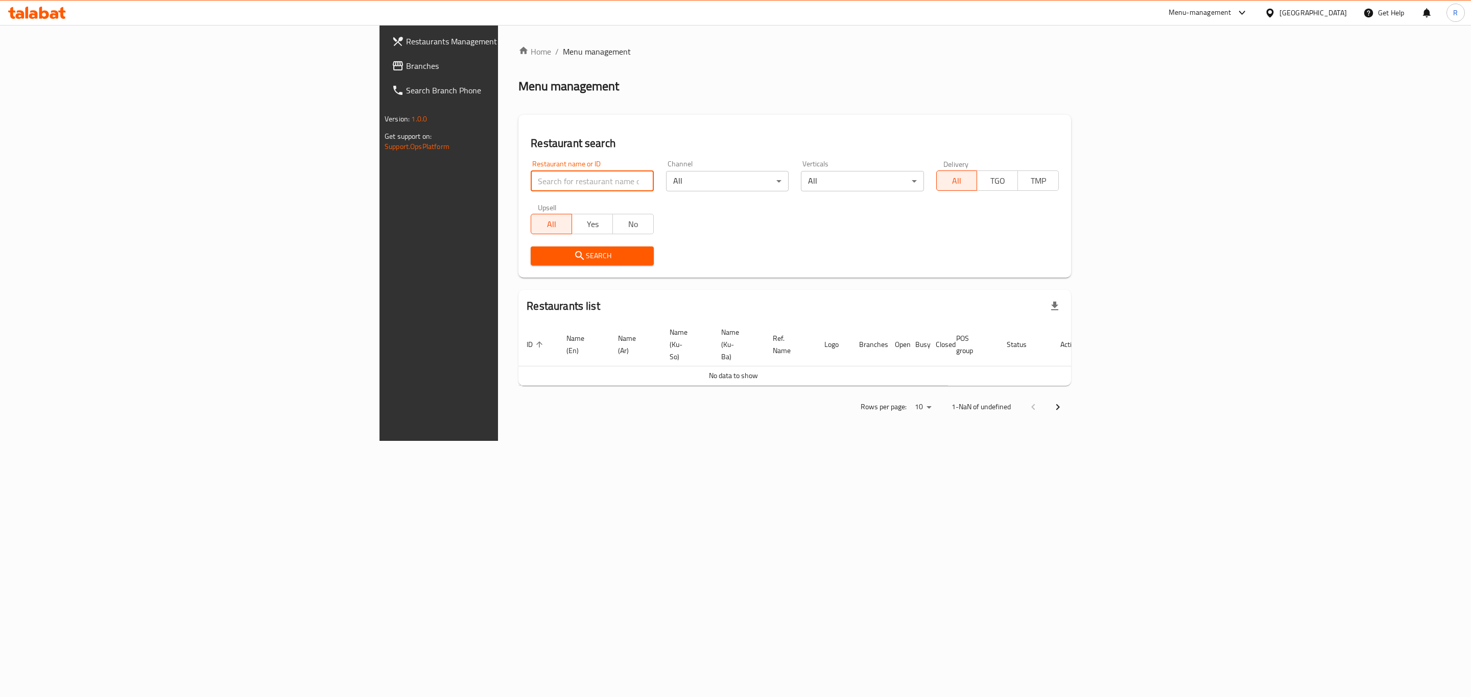
click at [531, 184] on input "search" at bounding box center [592, 181] width 123 height 20
paste input "668209"
type input "668209"
click at [539, 256] on span "Search" at bounding box center [592, 256] width 106 height 13
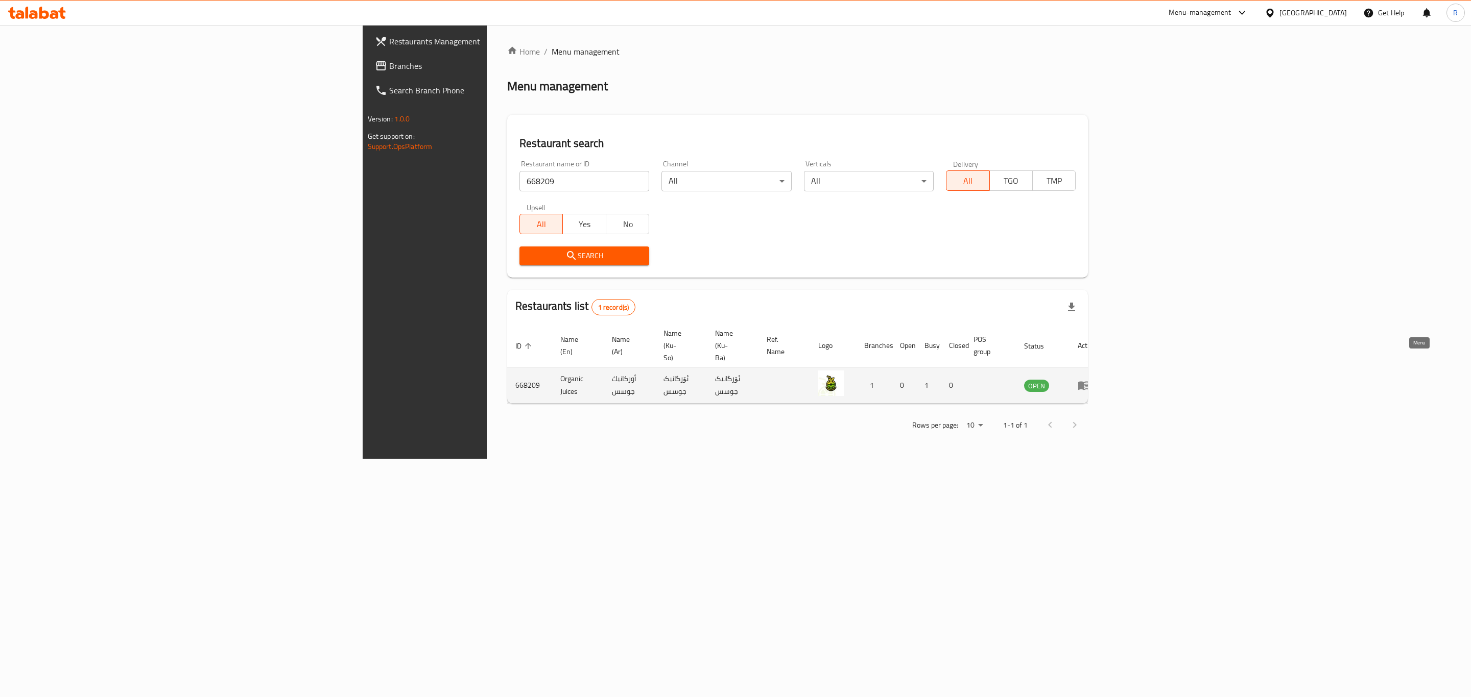
click at [1089, 382] on icon "enhanced table" at bounding box center [1083, 386] width 11 height 9
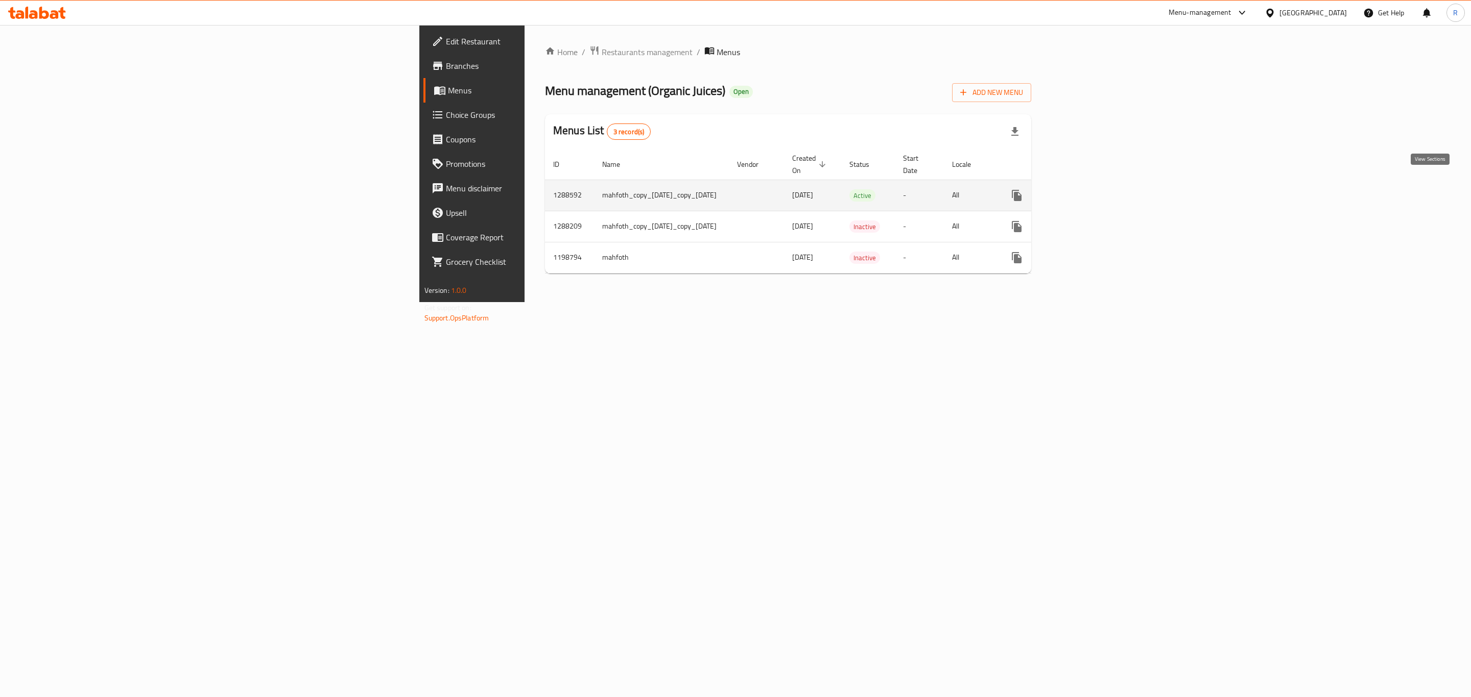
click at [1096, 189] on icon "enhanced table" at bounding box center [1090, 195] width 12 height 12
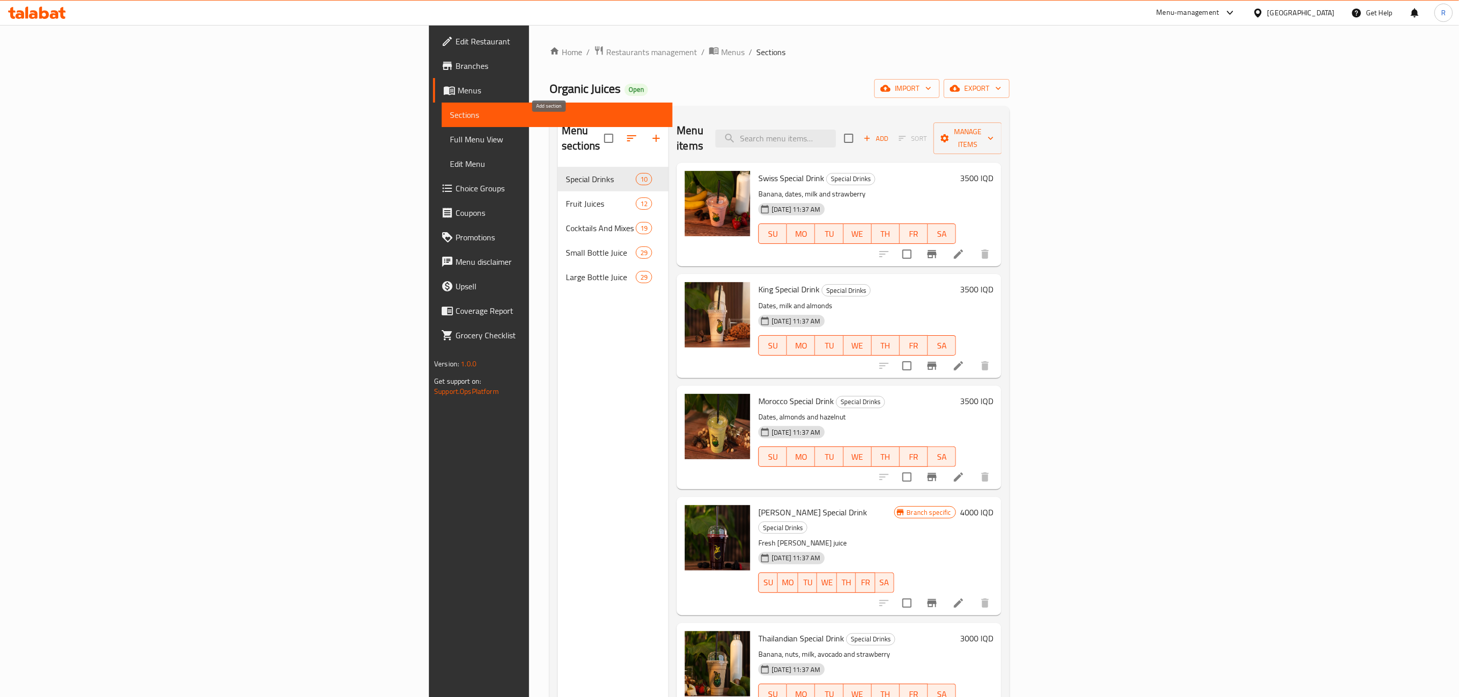
click at [653, 135] on icon "button" at bounding box center [656, 138] width 7 height 7
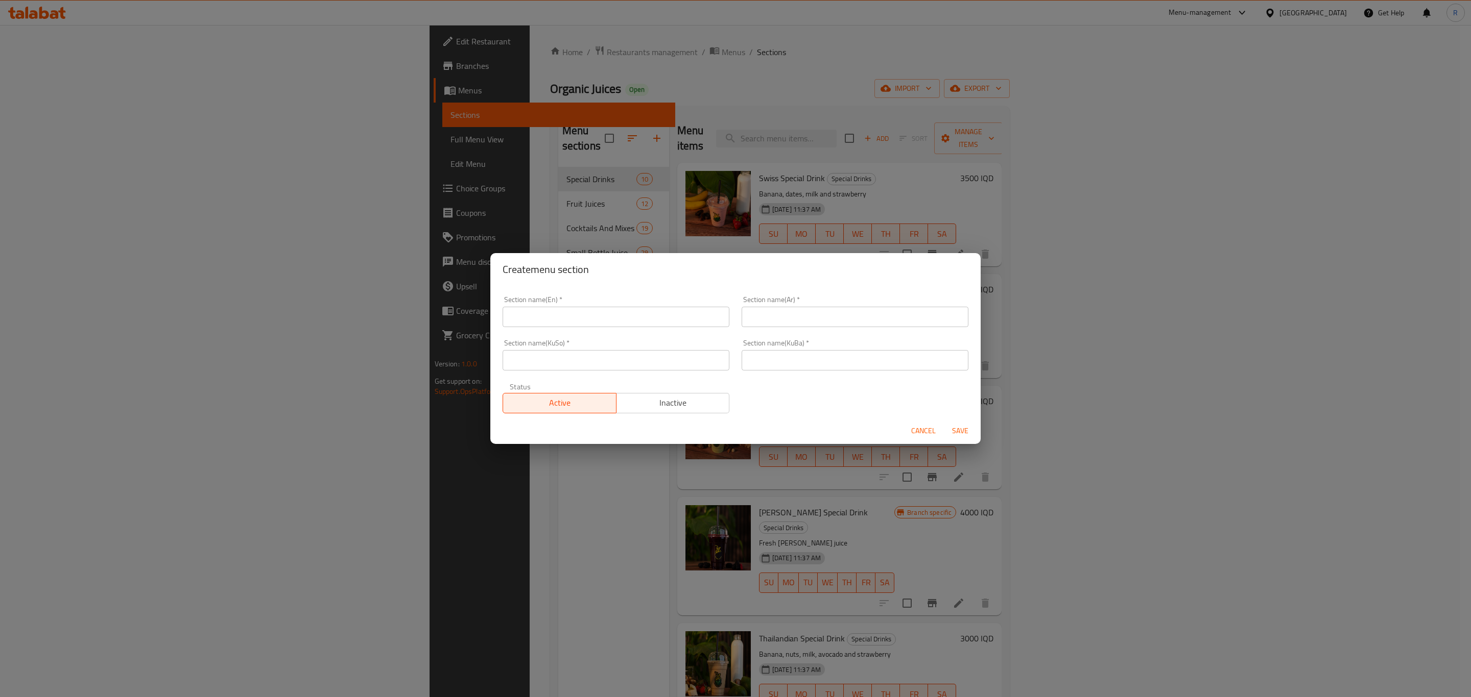
click at [582, 316] on input "text" at bounding box center [615, 317] width 227 height 20
paste input "Fruit Box"
type input "Fruit Box"
click at [789, 308] on input "text" at bounding box center [854, 317] width 227 height 20
paste input "بوكس فواكه"
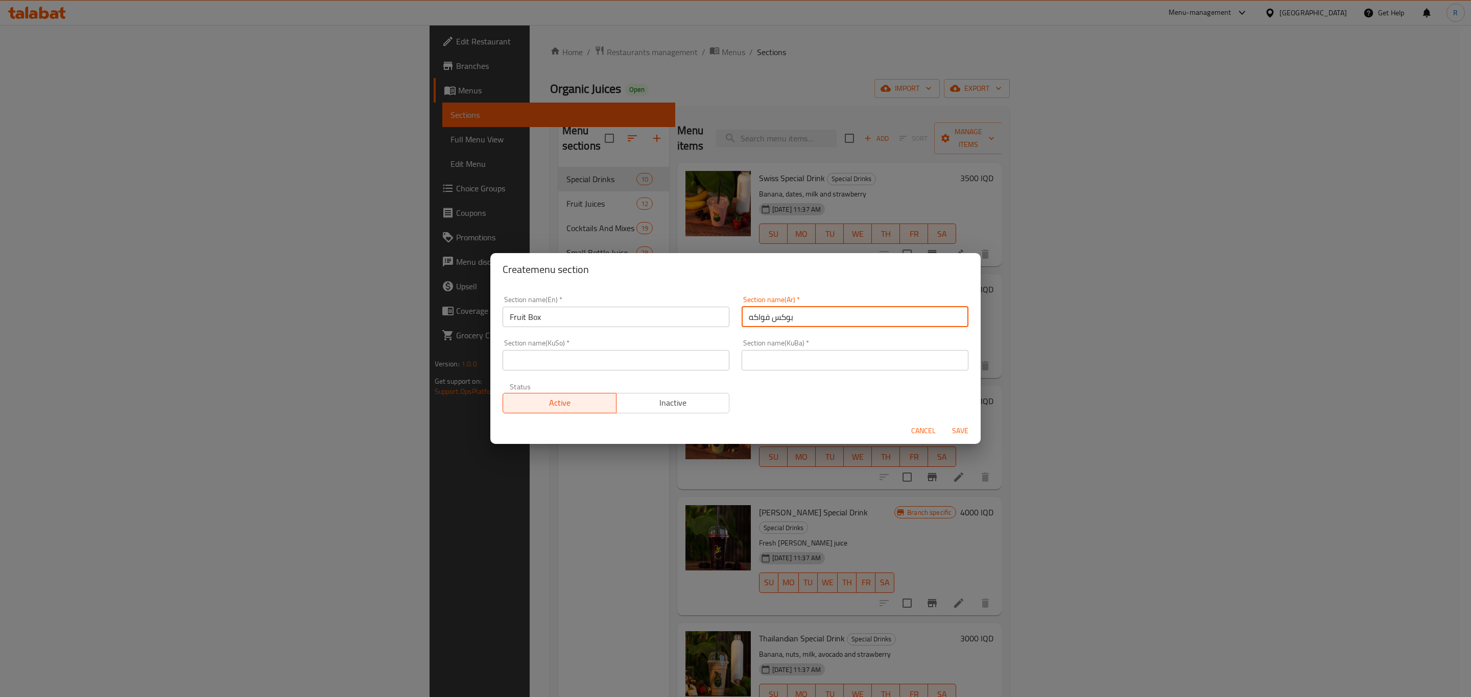
type input "بوكس فواكه"
click at [780, 358] on input "text" at bounding box center [854, 360] width 227 height 20
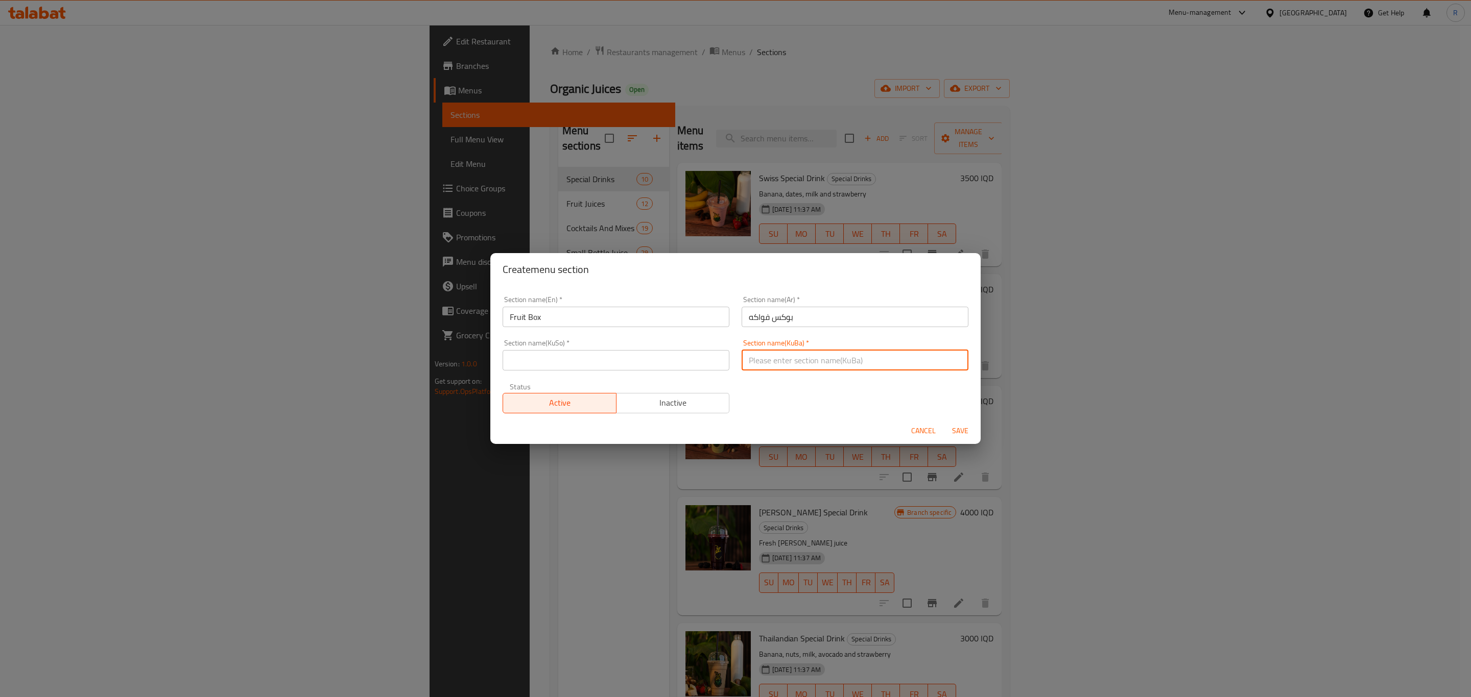
paste input "بوكسا فێقی"
type input "بوكسا فێقی"
click at [546, 363] on input "text" at bounding box center [615, 360] width 227 height 20
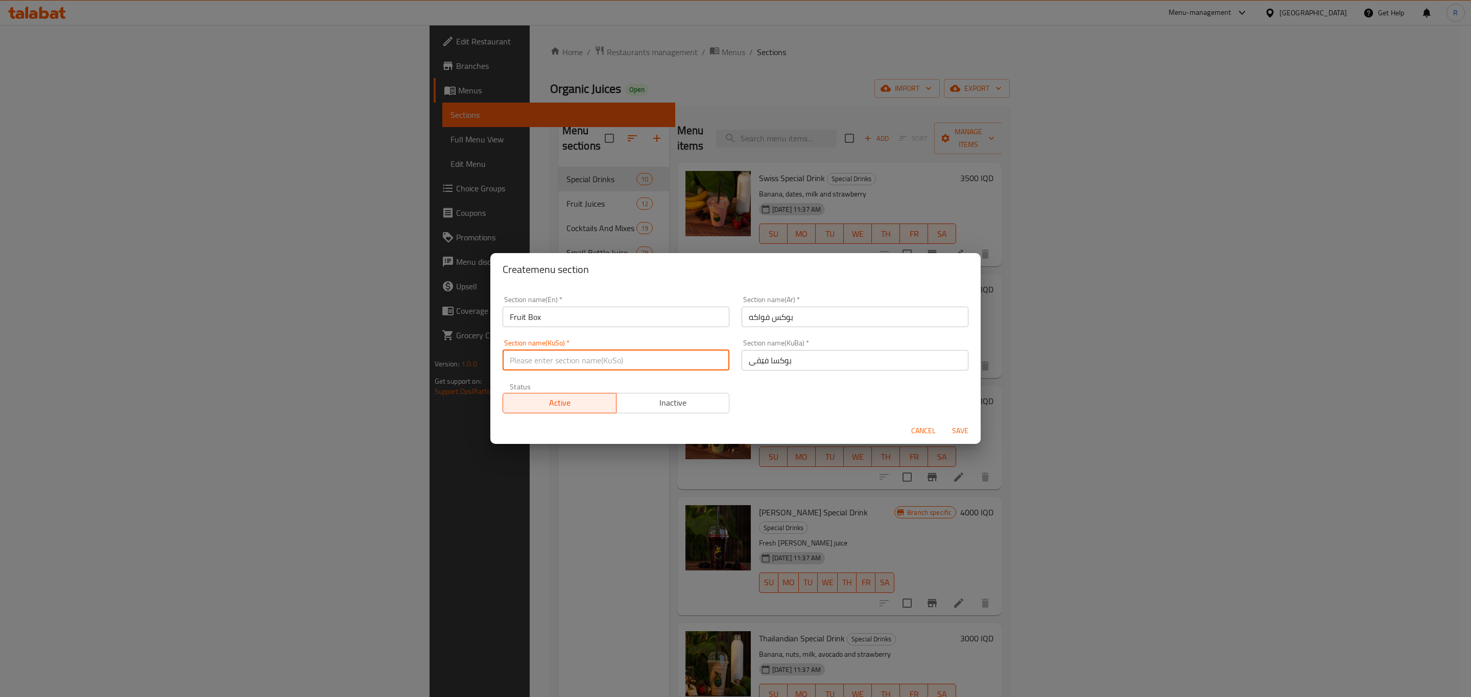
paste input "بوكسا فێقی"
type input "بوكسا فێقی"
click at [962, 432] on span "Save" at bounding box center [960, 431] width 25 height 13
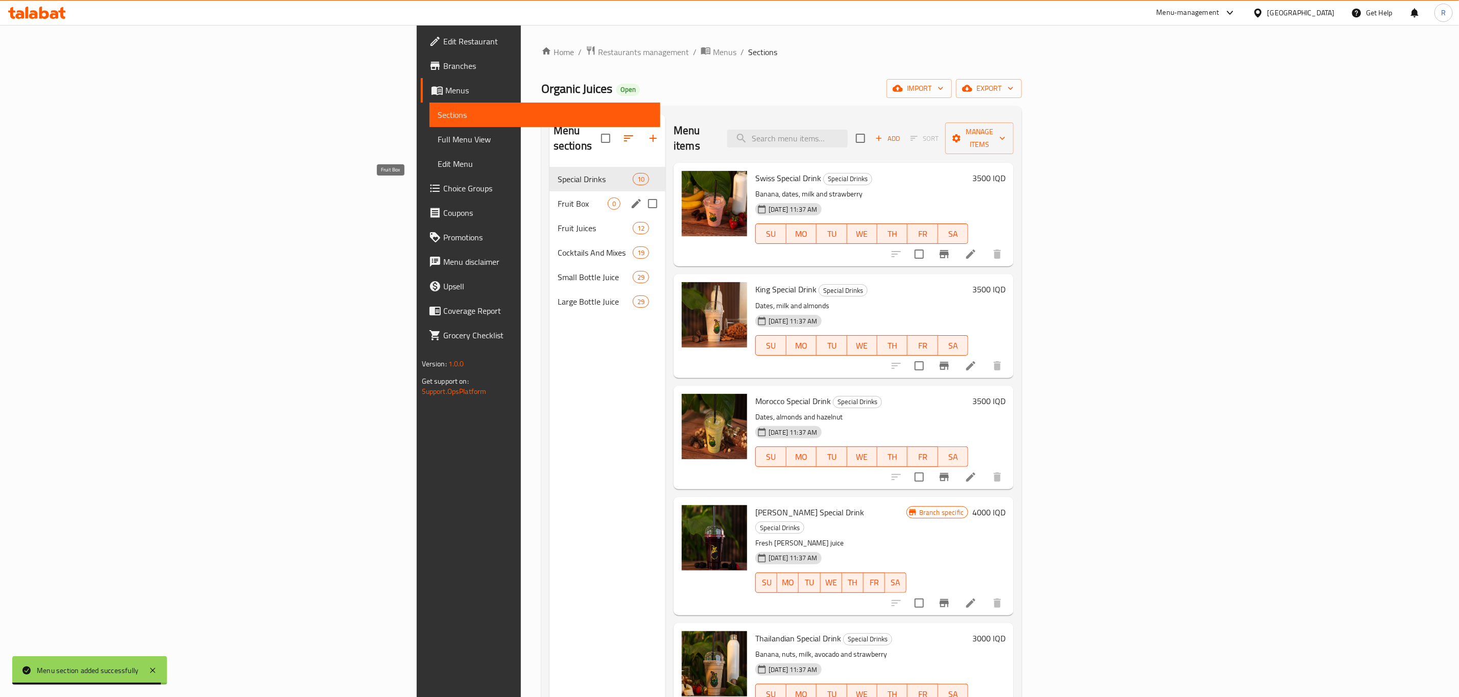
click at [558, 198] on span "Fruit Box" at bounding box center [583, 204] width 50 height 12
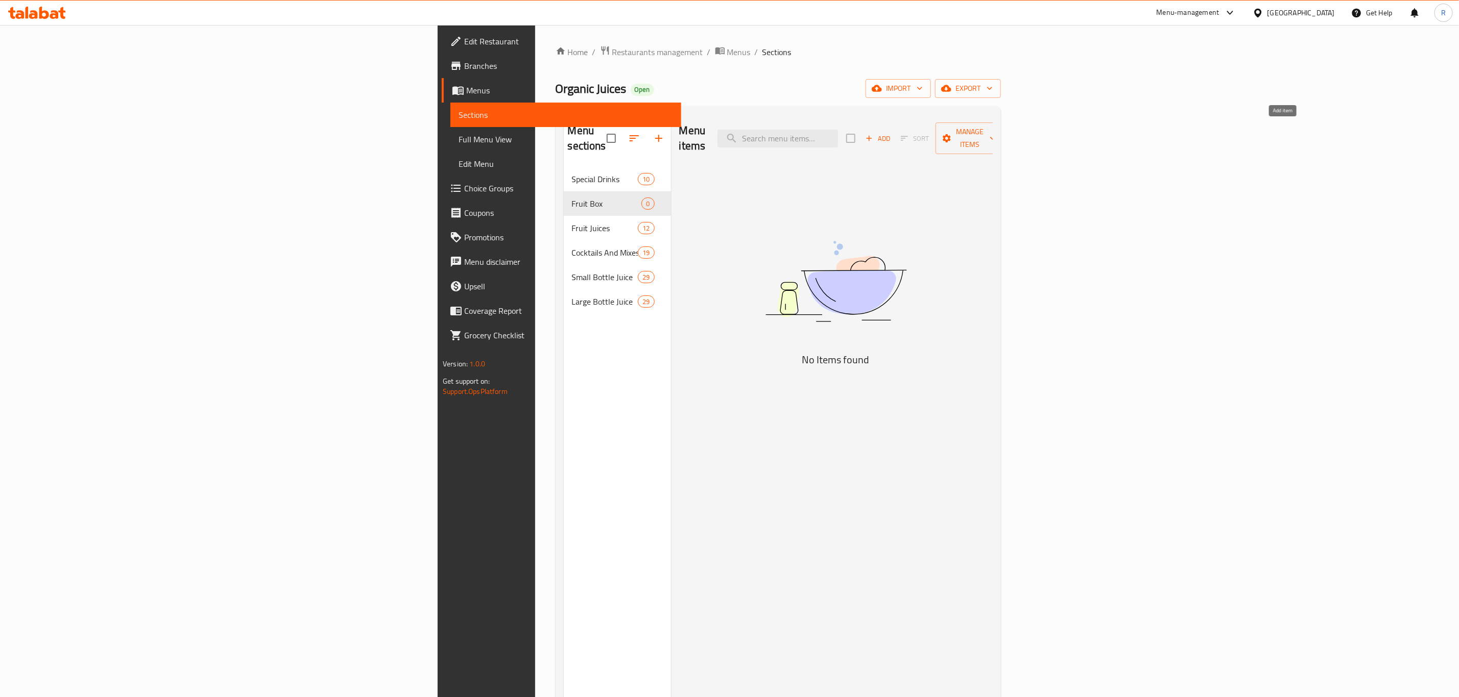
click at [874, 134] on icon "button" at bounding box center [868, 138] width 9 height 9
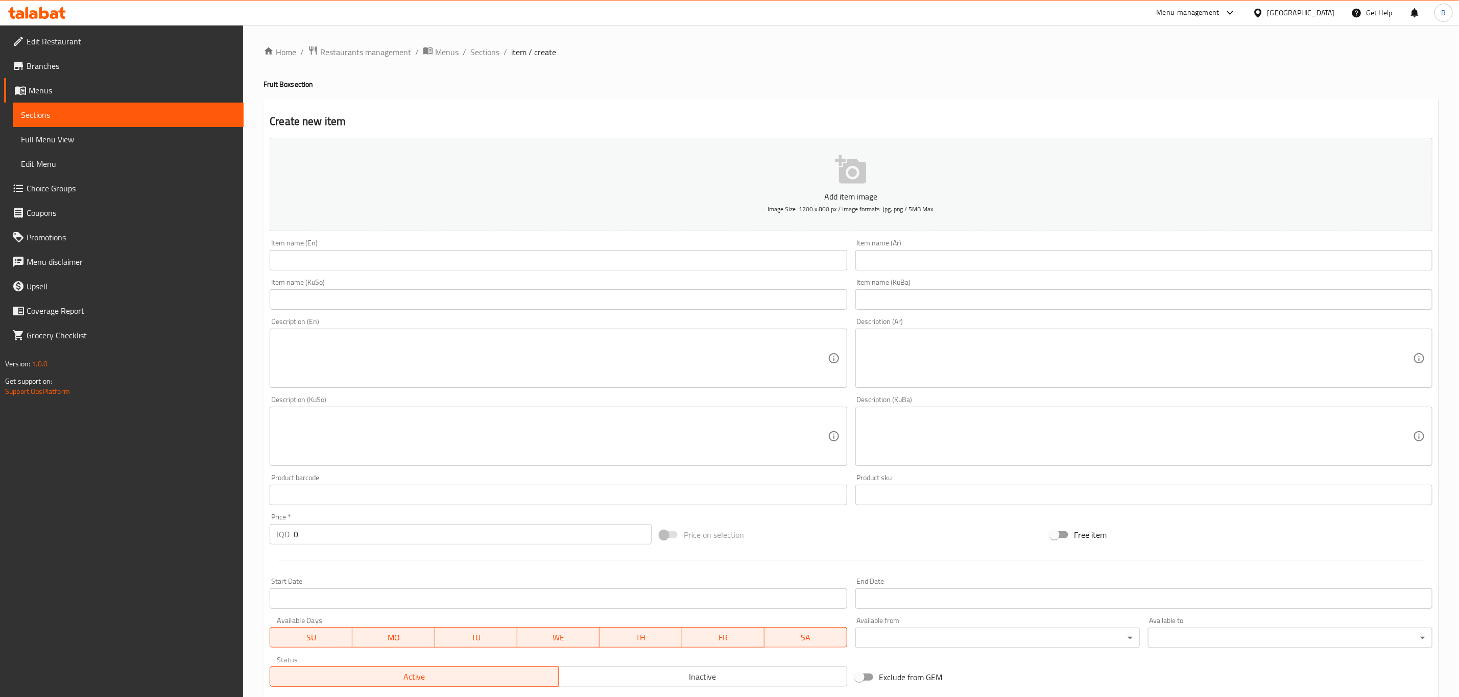
click at [308, 262] on input "text" at bounding box center [558, 260] width 577 height 20
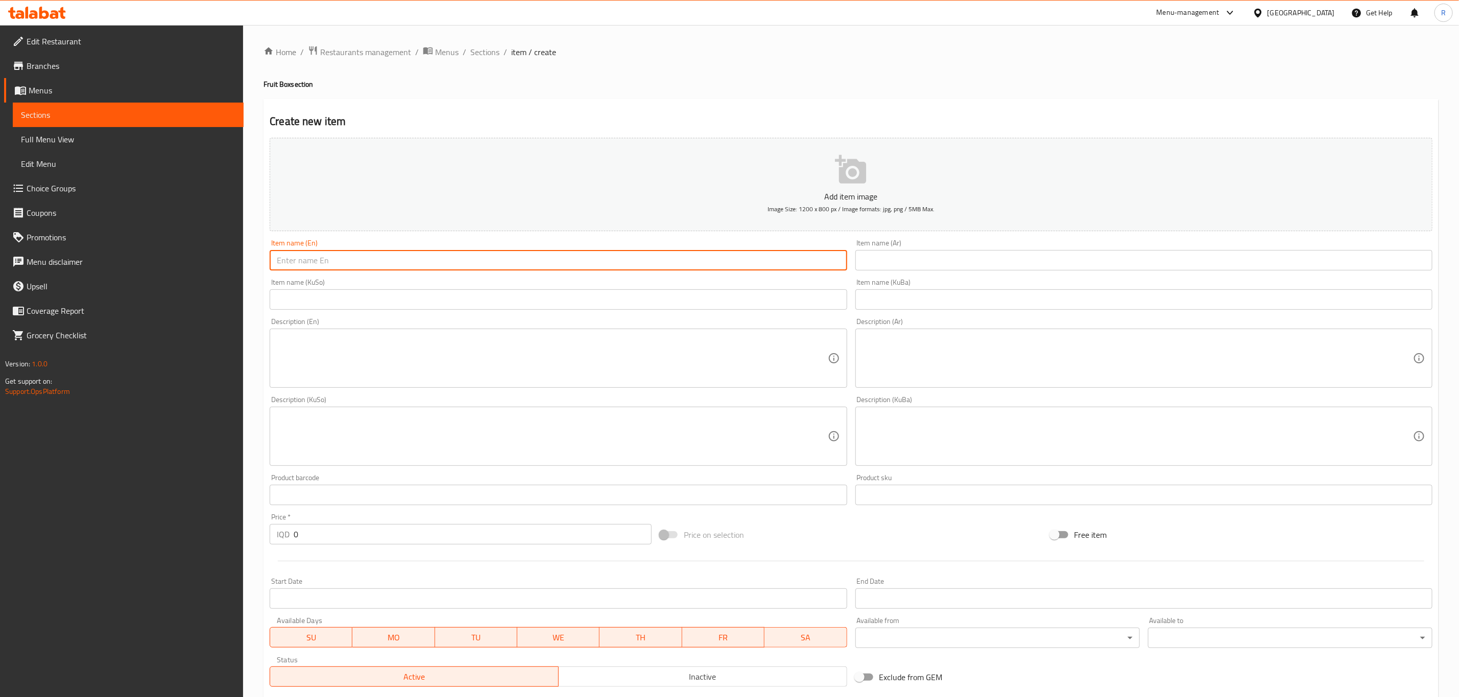
paste input "Fruit Box"
type input "Fruit Box"
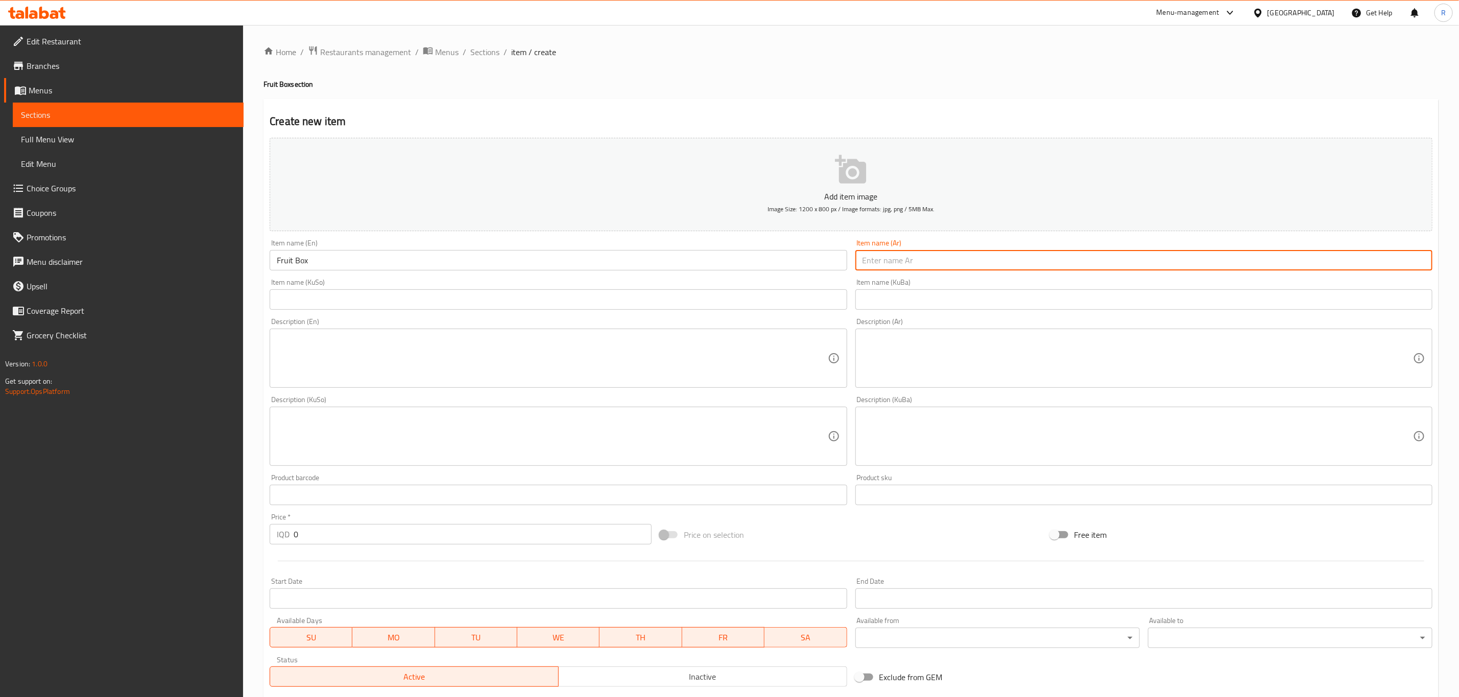
click at [913, 260] on input "text" at bounding box center [1143, 260] width 577 height 20
paste input "بوكس فواكه"
type input "بوكس فواكه"
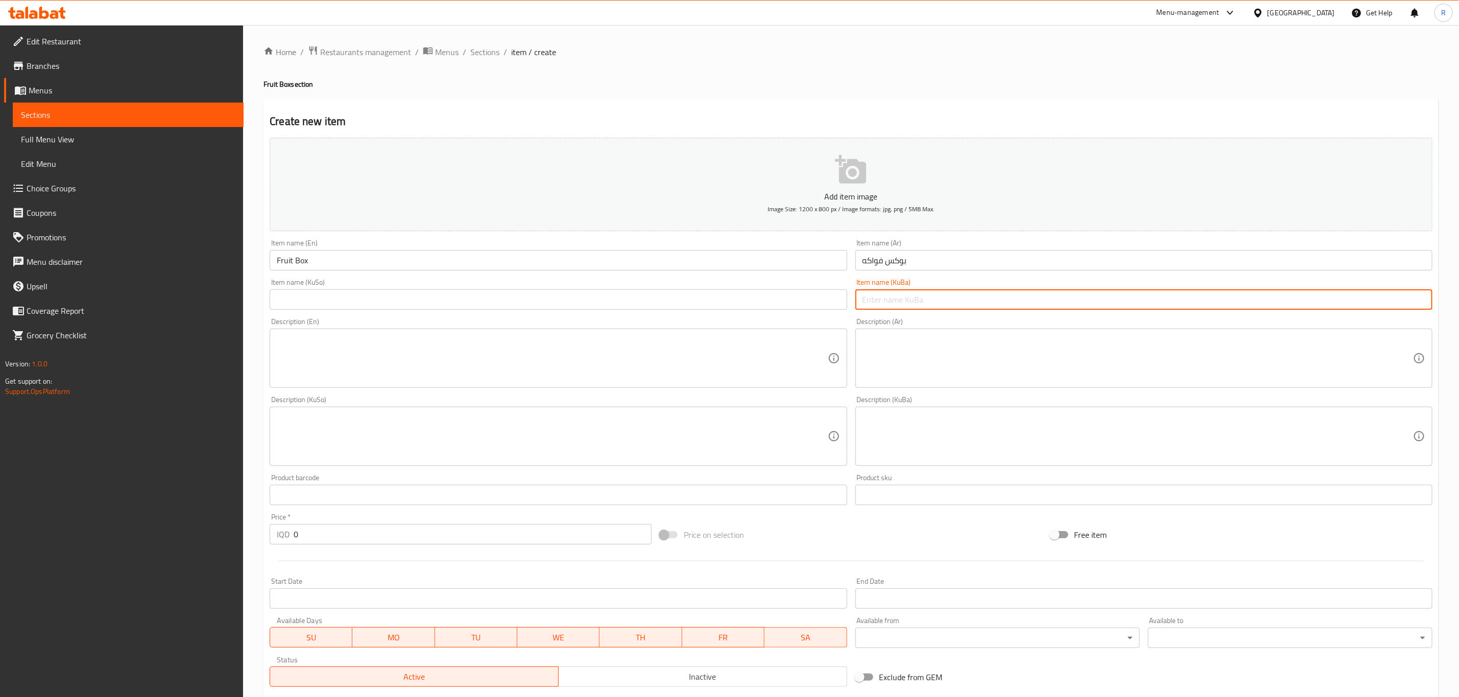
click at [888, 307] on input "text" at bounding box center [1143, 300] width 577 height 20
paste input "بوكسا فێقی"
type input "بوكسا فێقی"
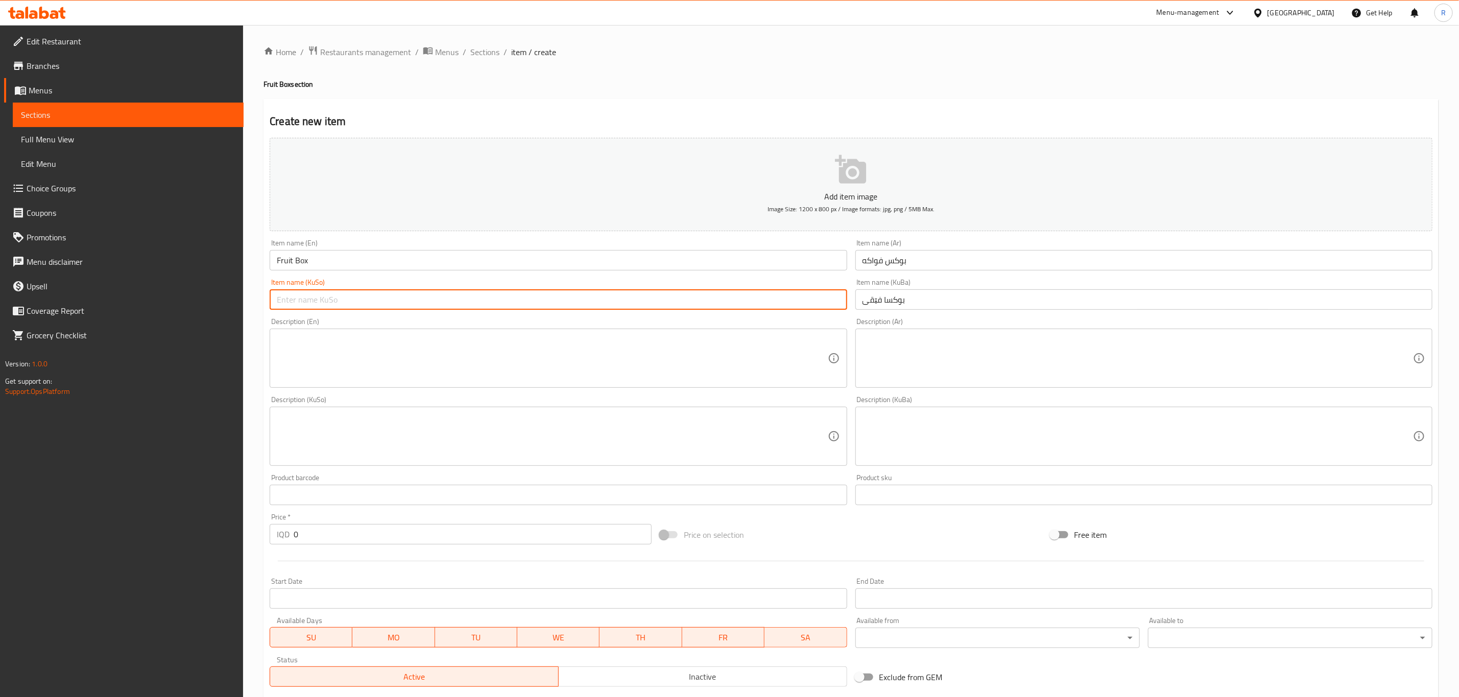
click at [297, 299] on input "text" at bounding box center [558, 300] width 577 height 20
paste input "بوكسا فێقی"
type input "بوكسا فێقی"
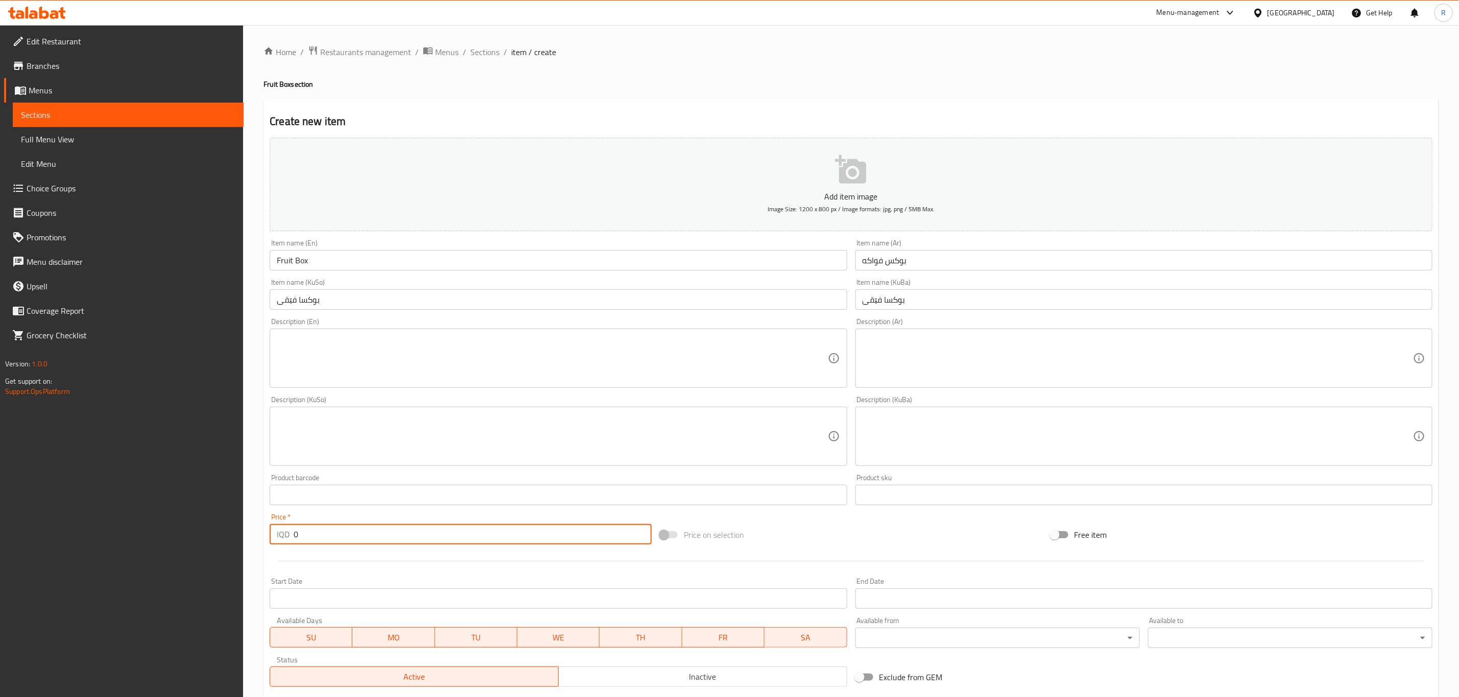
click at [272, 538] on div "IQD 0 Price *" at bounding box center [461, 534] width 382 height 20
type input "5500"
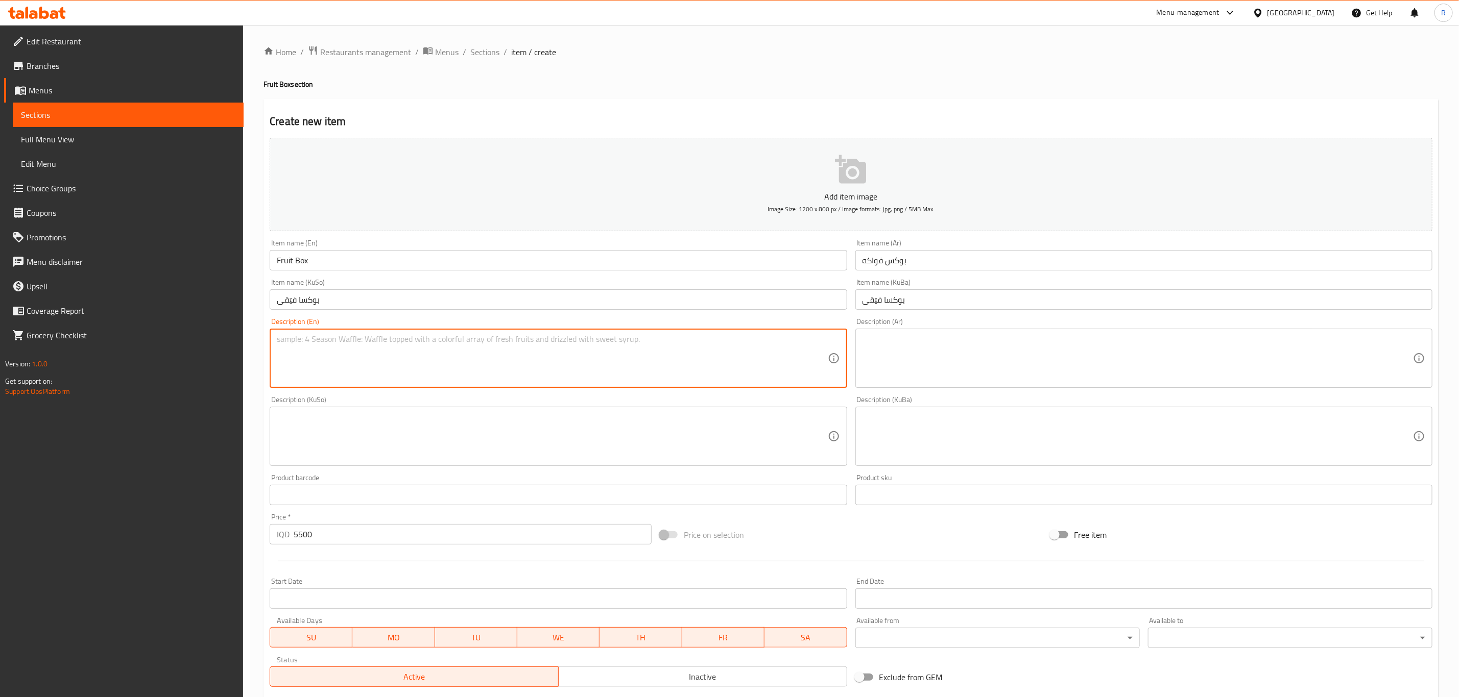
click at [341, 362] on textarea at bounding box center [552, 358] width 550 height 49
paste textarea "Mixed Fruit box."
type textarea "Mixed Fruit box."
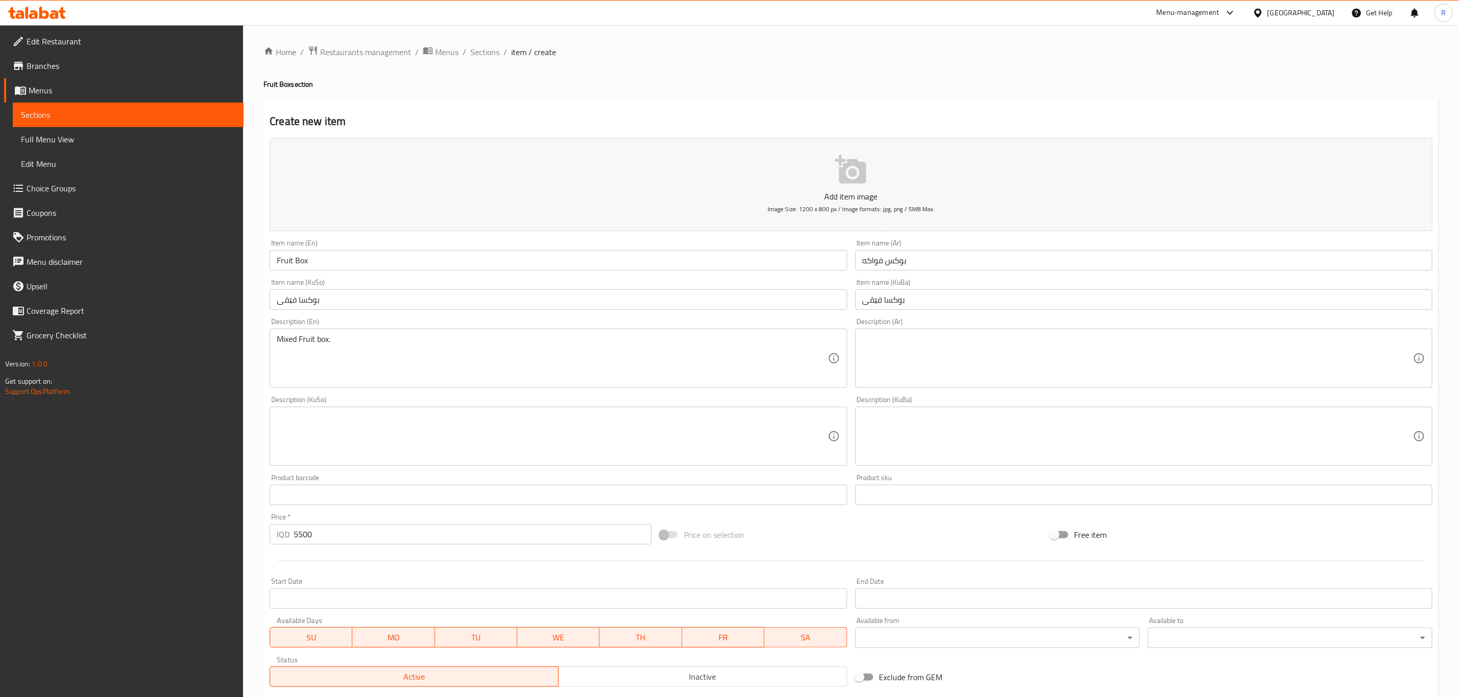
click at [958, 353] on textarea at bounding box center [1137, 358] width 550 height 49
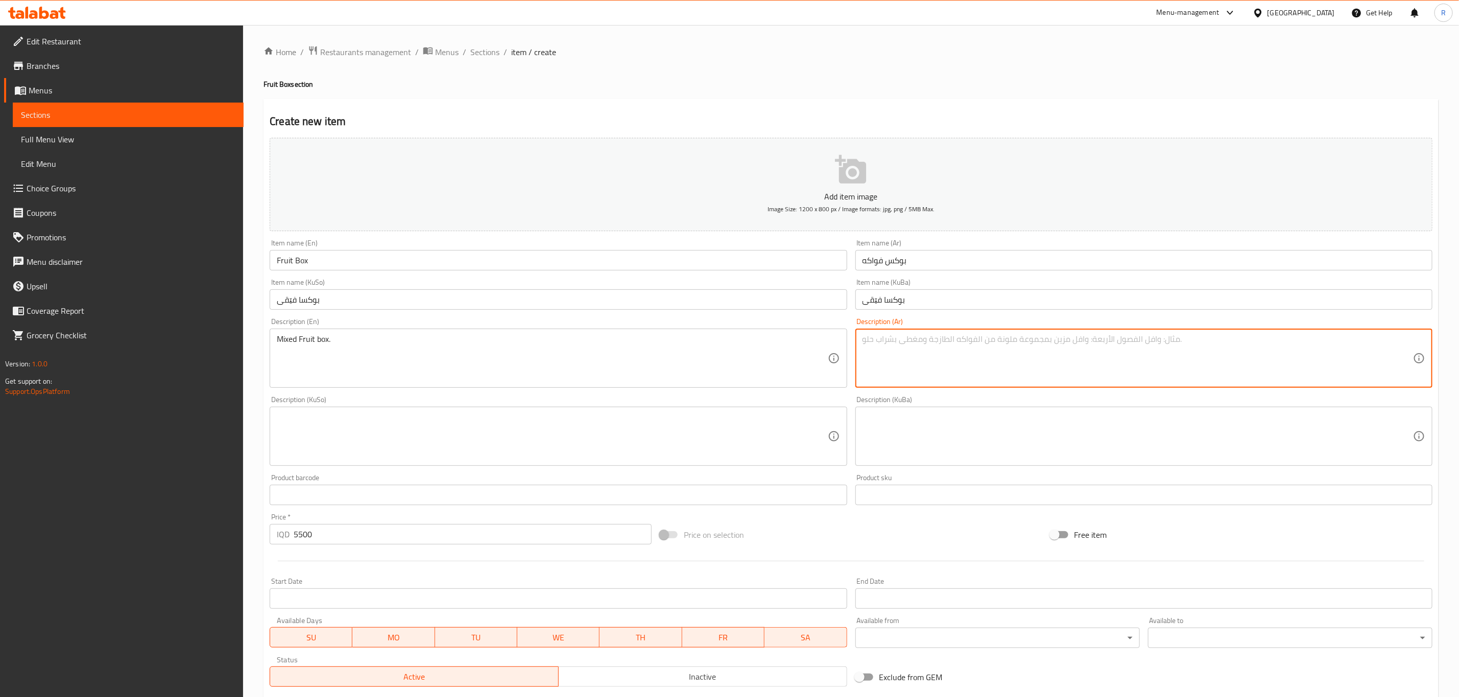
paste textarea "بوكس فواكه مشكل"
type textarea "بوكس فواكه مشكل"
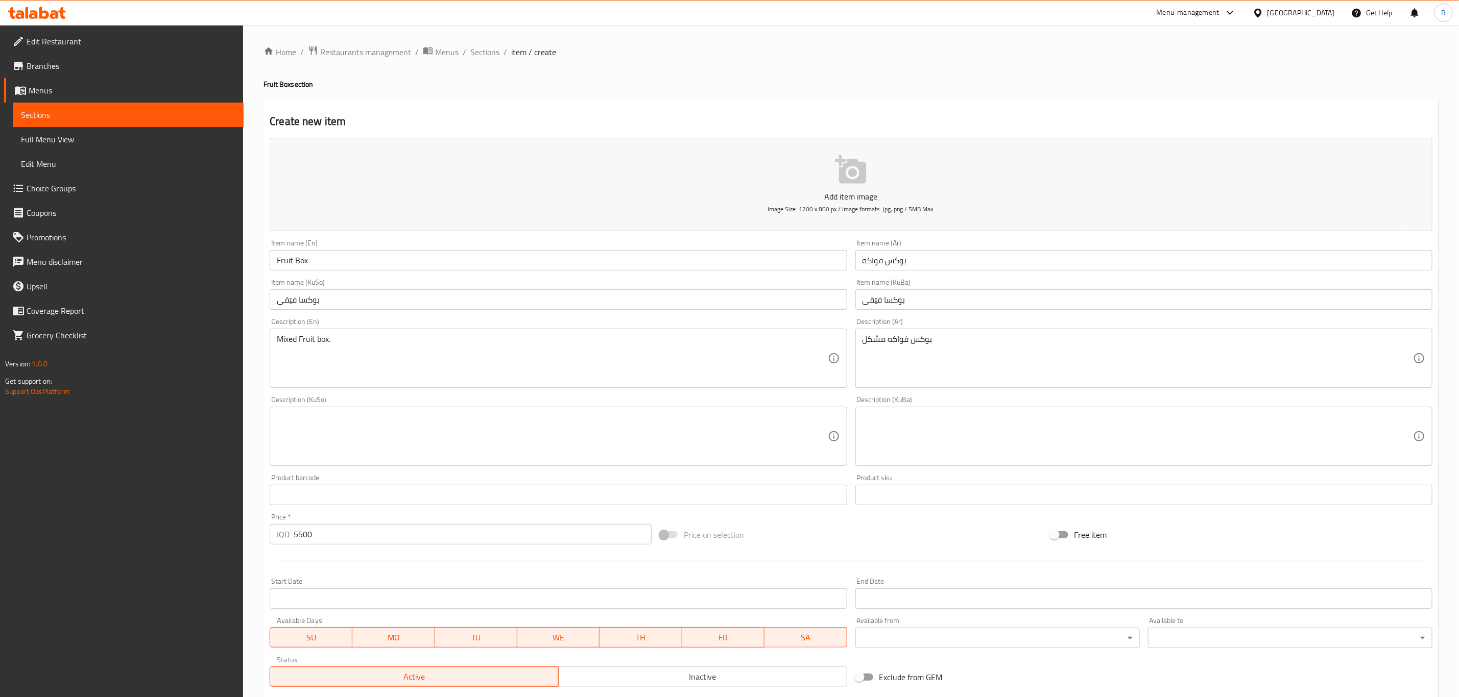
click at [979, 442] on textarea at bounding box center [1137, 437] width 550 height 49
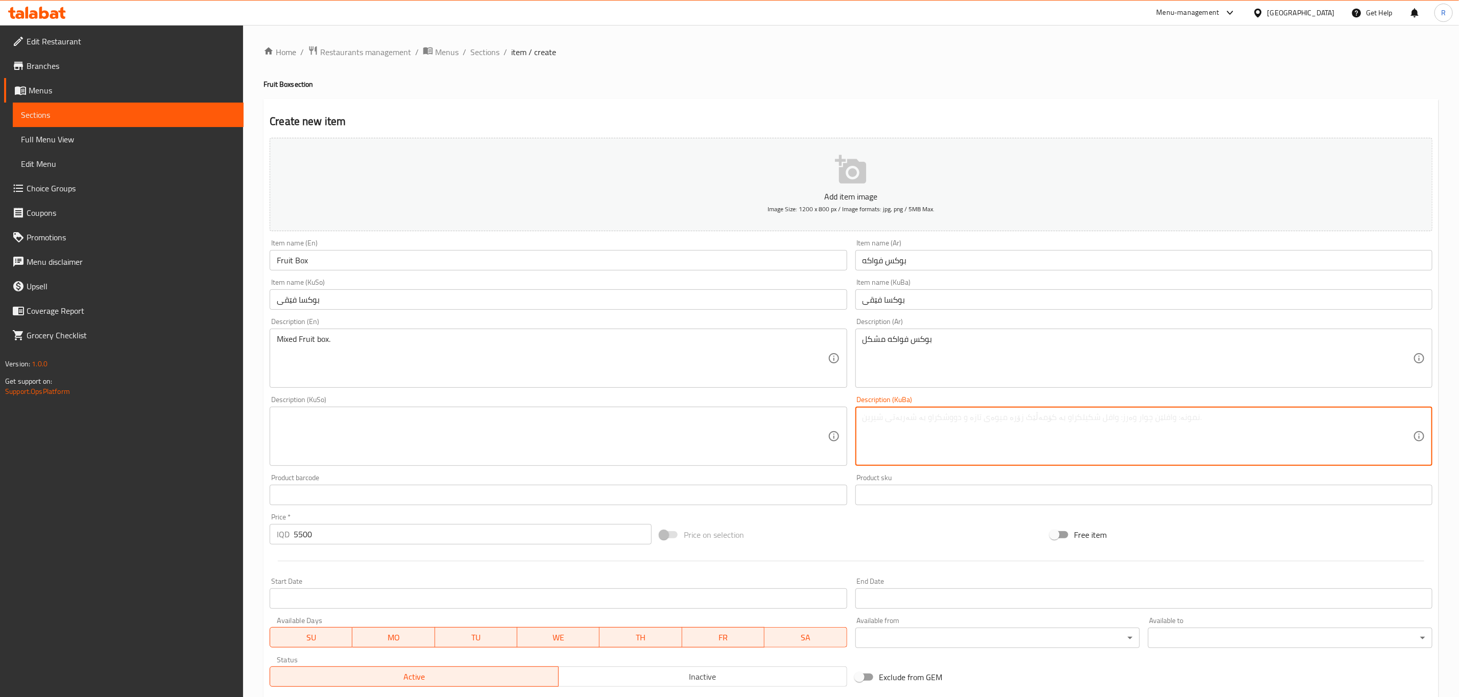
paste textarea "بوكسا فێقی مشكل"
type textarea "بوكسا فێقی مشكل"
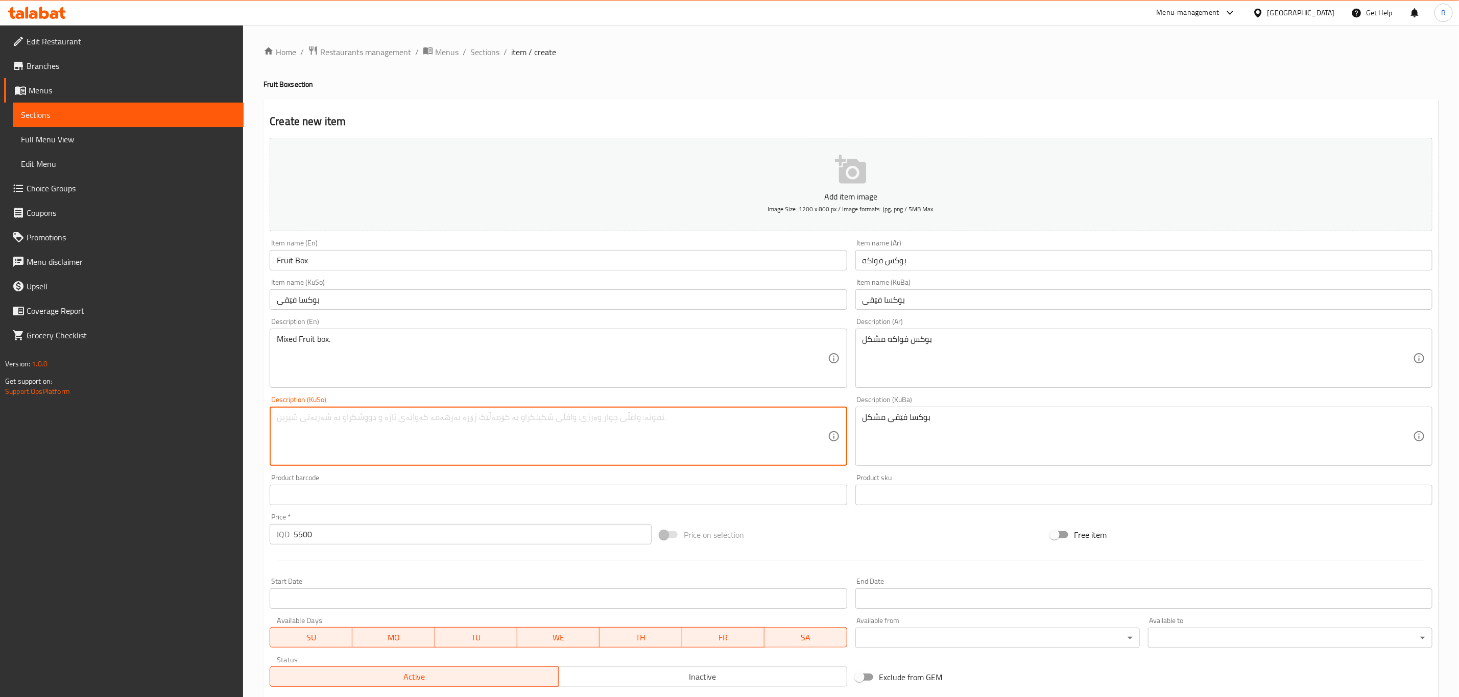
paste textarea "بوكسا فێقی مشكل"
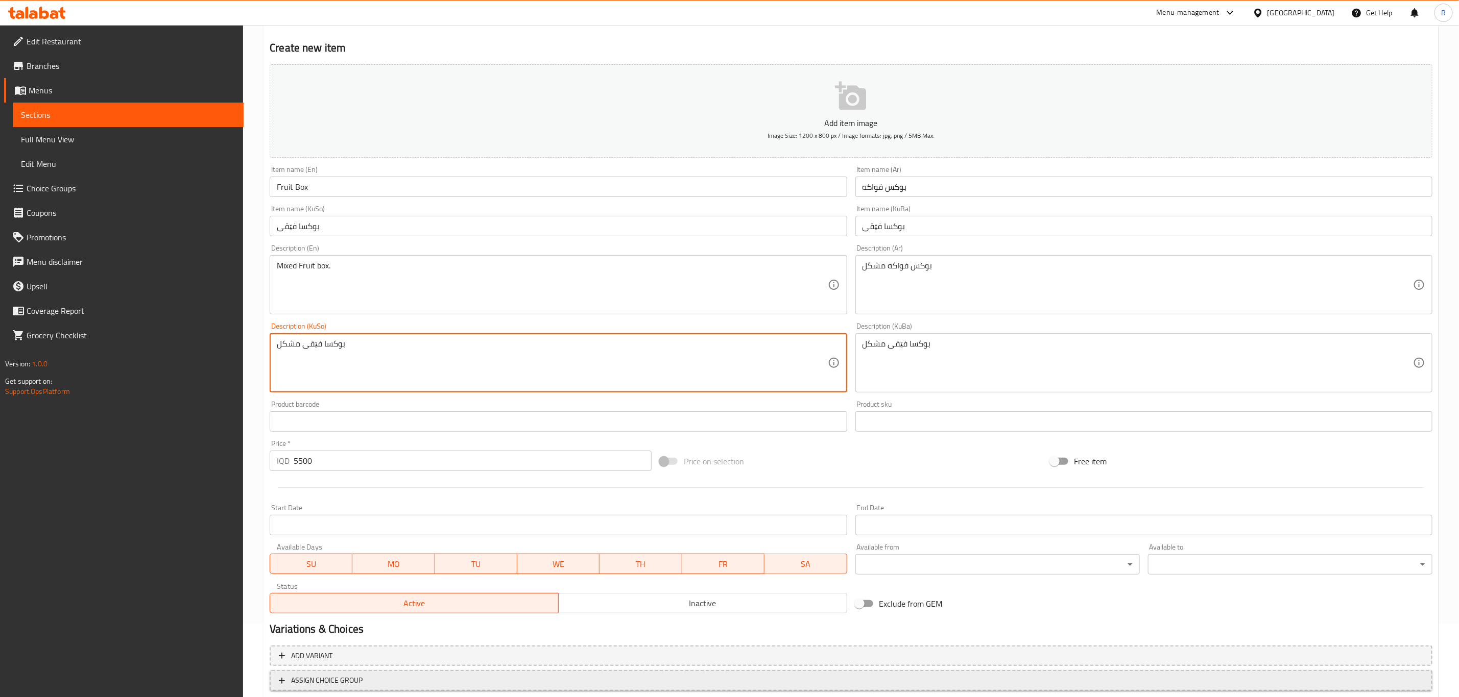
scroll to position [140, 0]
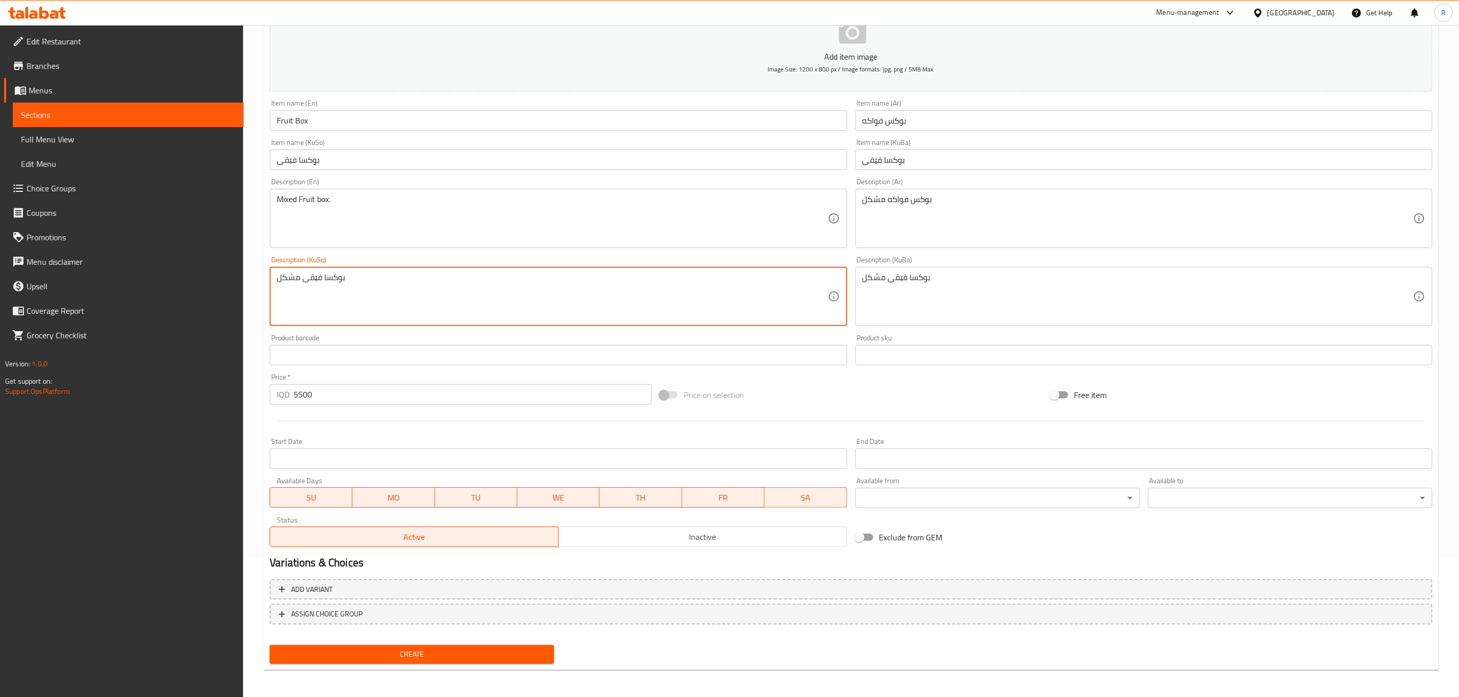
type textarea "بوكسا فێقی مشكل"
click at [388, 661] on button "Create" at bounding box center [412, 654] width 284 height 19
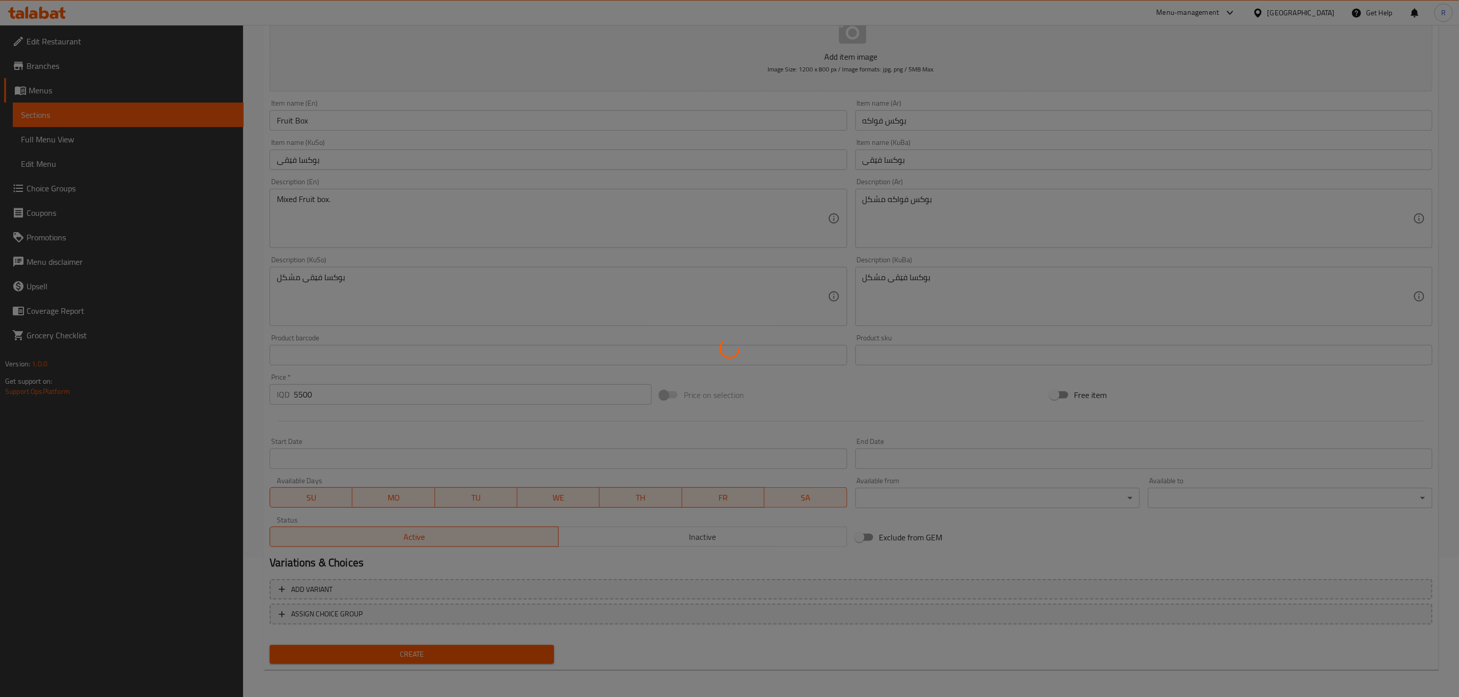
type input "0"
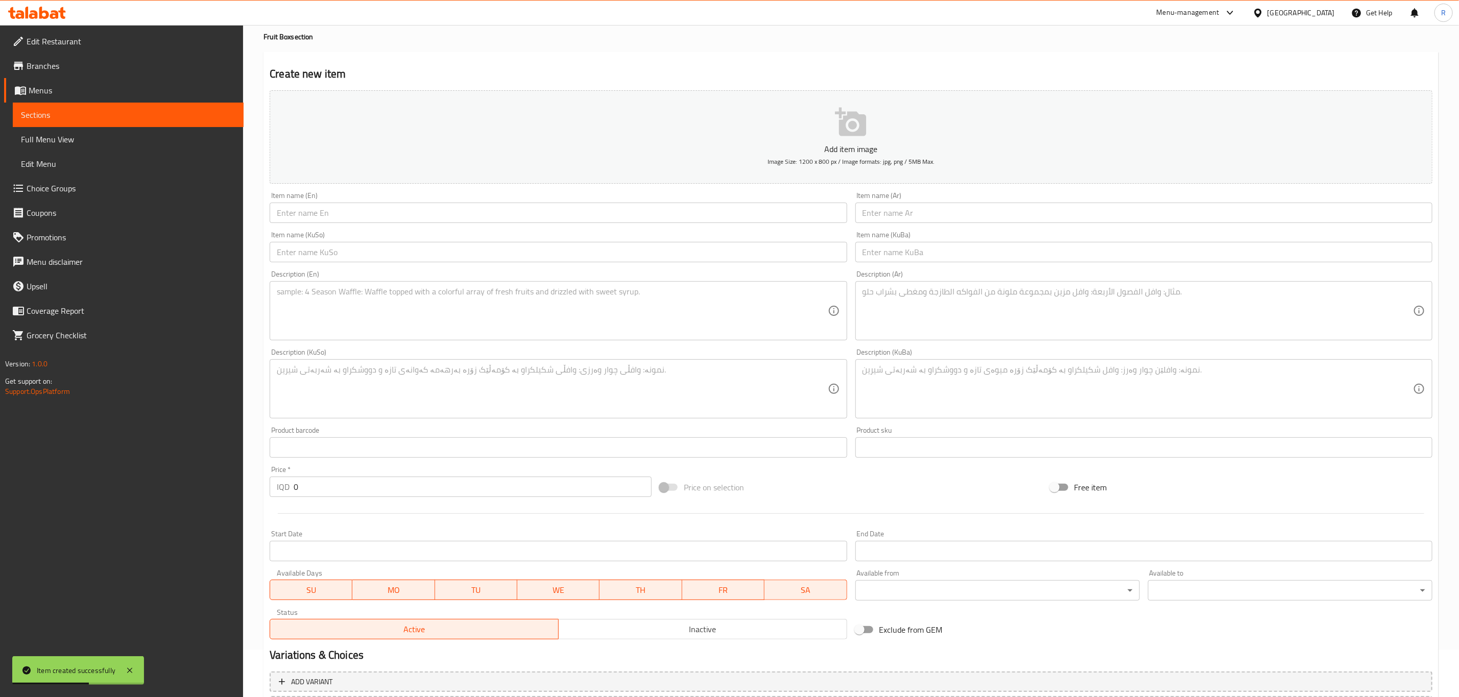
scroll to position [0, 0]
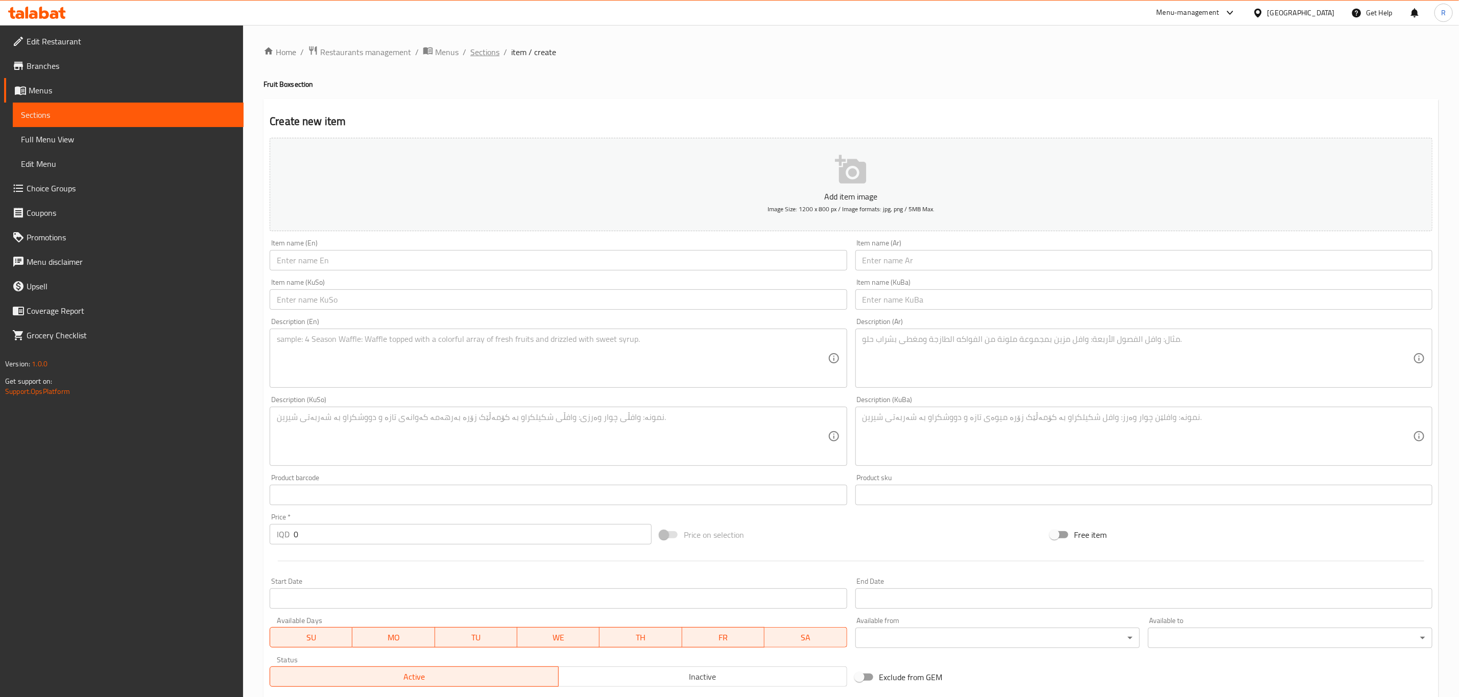
click at [490, 51] on span "Sections" at bounding box center [484, 52] width 29 height 12
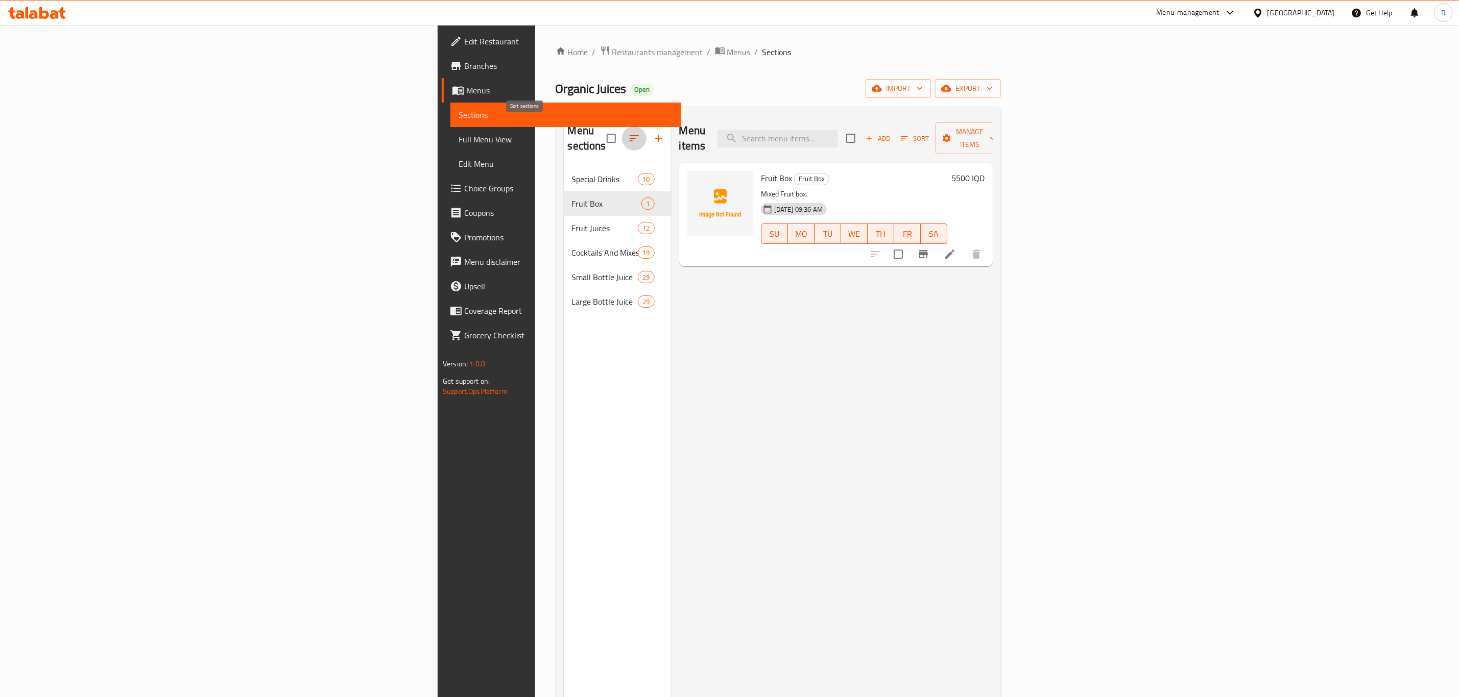
click at [630, 135] on icon "button" at bounding box center [634, 138] width 9 height 6
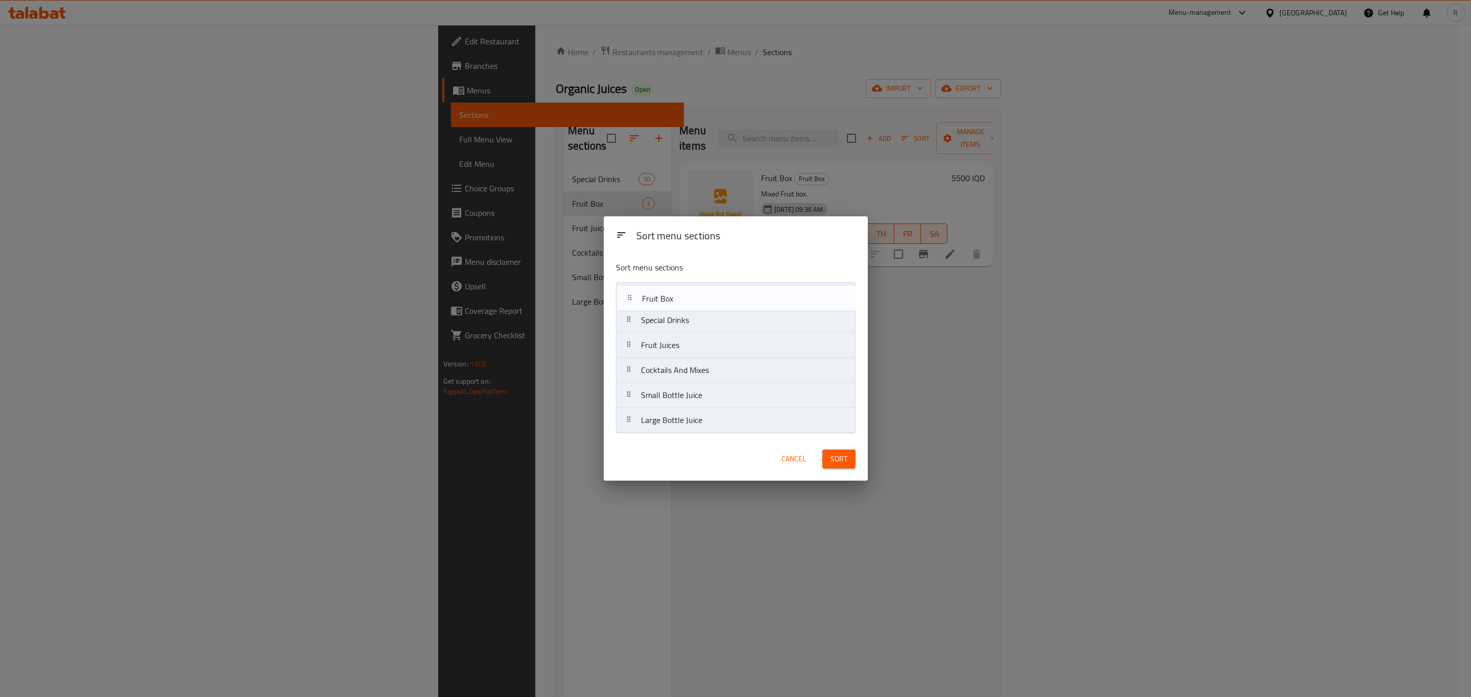
drag, startPoint x: 668, startPoint y: 322, endPoint x: 680, endPoint y: 305, distance: 20.1
click at [671, 294] on nav "Special Drinks Fruit Box Fruit Juices Cocktails And Mixes Small Bottle Juice La…" at bounding box center [735, 357] width 239 height 151
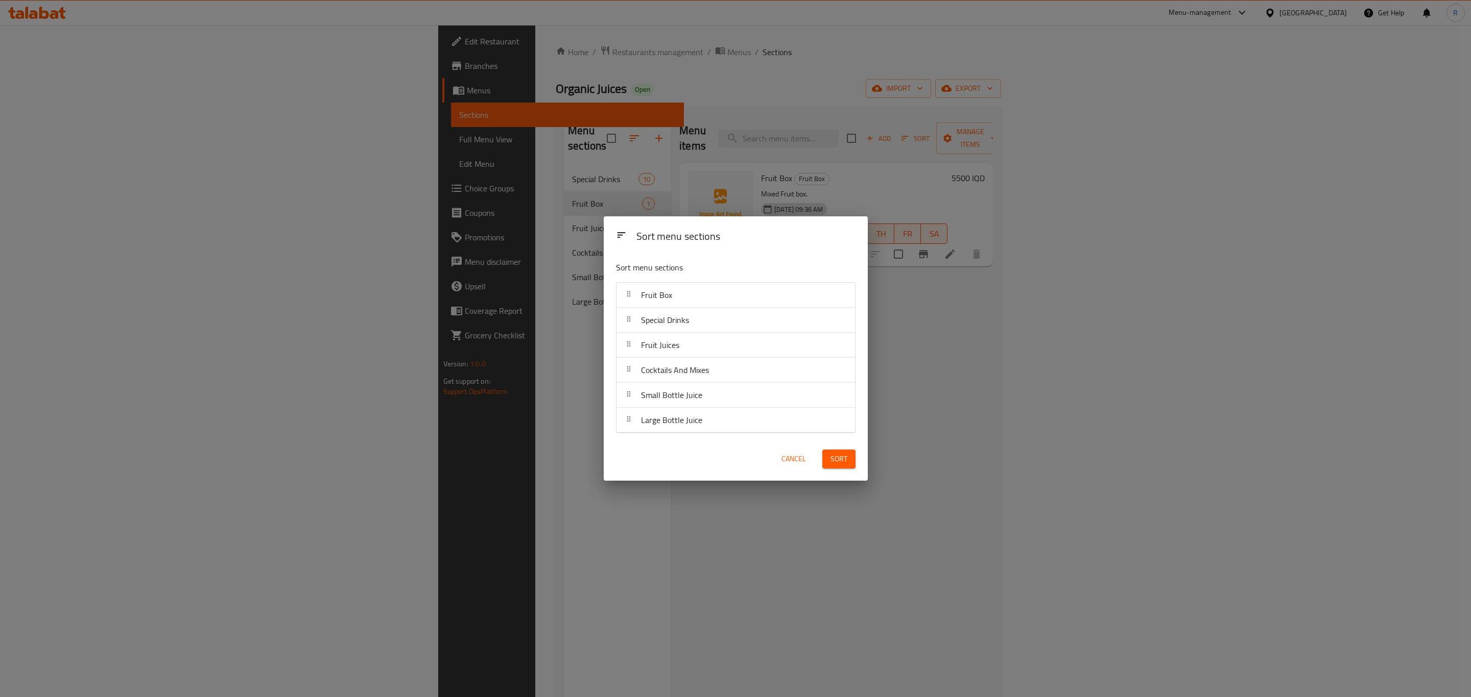
click at [838, 463] on span "Sort" at bounding box center [838, 459] width 17 height 13
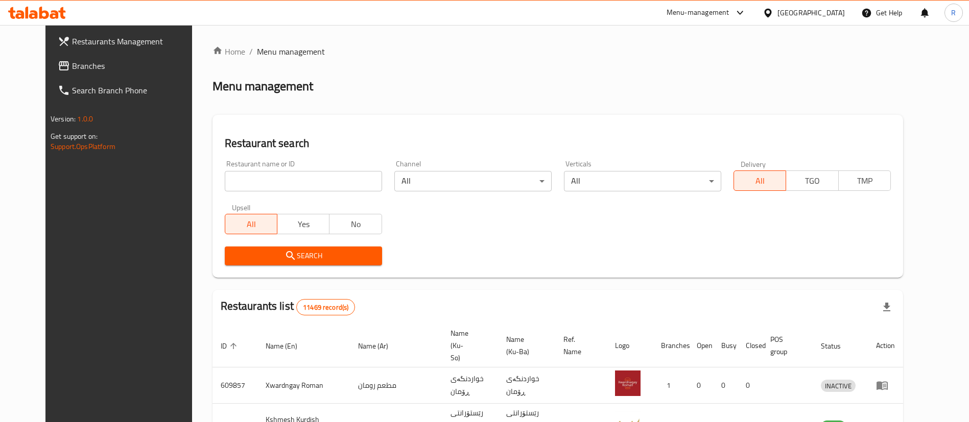
click at [246, 180] on input "search" at bounding box center [303, 181] width 157 height 20
paste input "668611"
type input "668611"
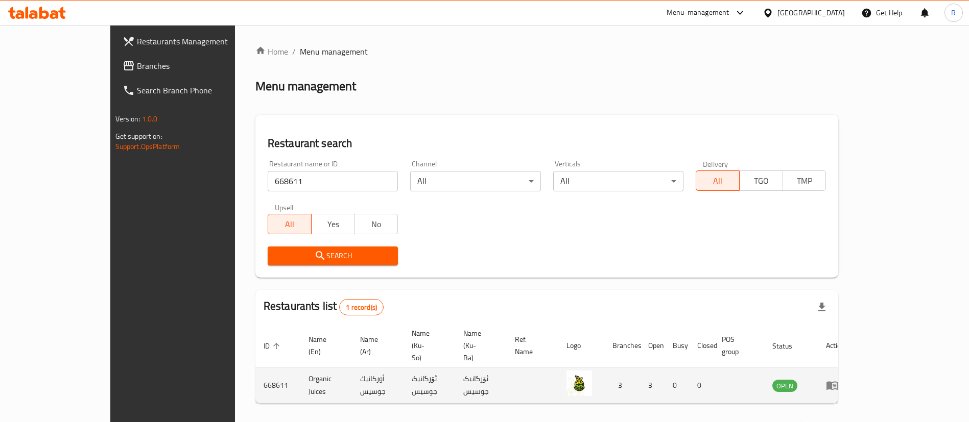
click at [838, 379] on icon "enhanced table" at bounding box center [832, 385] width 12 height 12
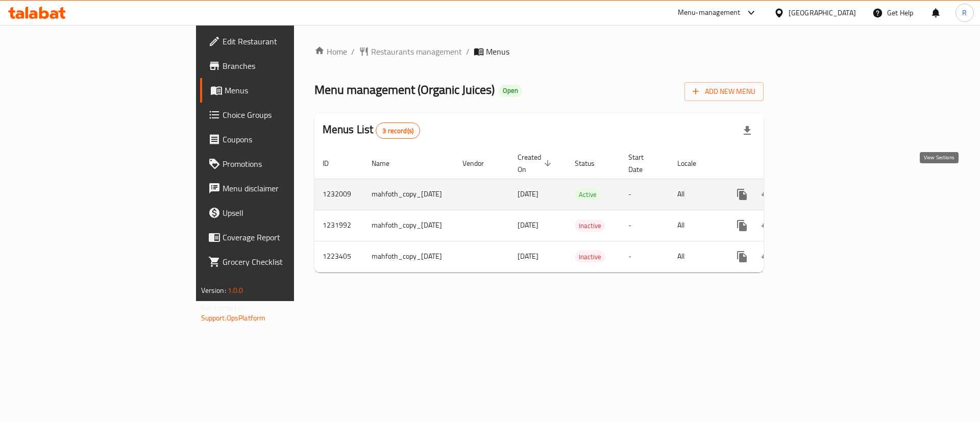
click at [822, 188] on icon "enhanced table" at bounding box center [816, 194] width 12 height 12
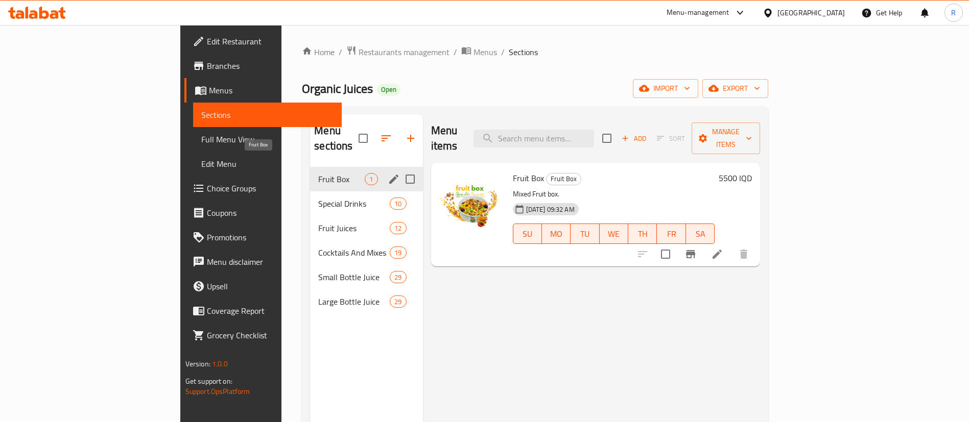
click at [318, 173] on span "Fruit Box" at bounding box center [341, 179] width 46 height 12
click at [388, 173] on icon "edit" at bounding box center [394, 179] width 12 height 12
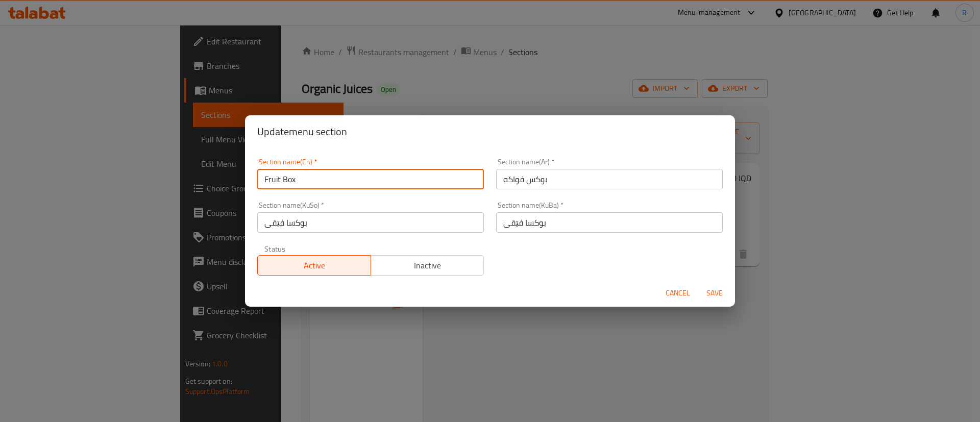
drag, startPoint x: 314, startPoint y: 177, endPoint x: 223, endPoint y: 179, distance: 91.4
click at [223, 179] on div "Update menu section Section name(En)   * Fruit Box Section name(En) * Section n…" at bounding box center [490, 211] width 980 height 422
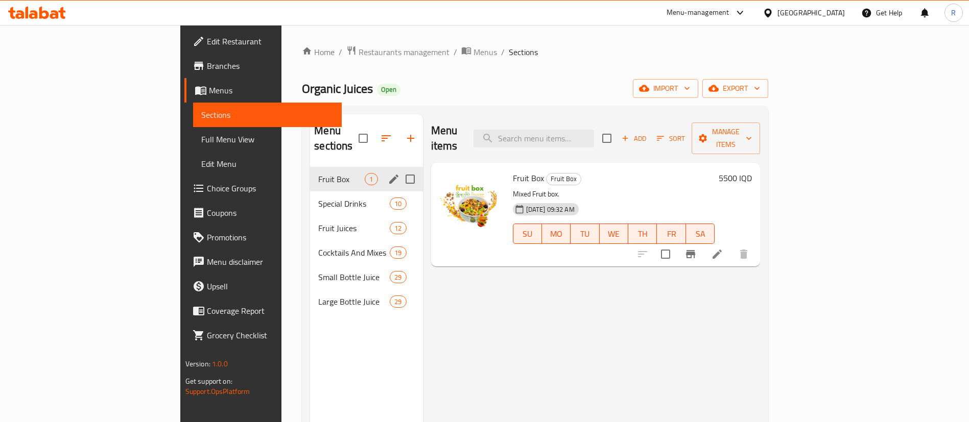
click at [389, 175] on icon "edit" at bounding box center [393, 179] width 9 height 9
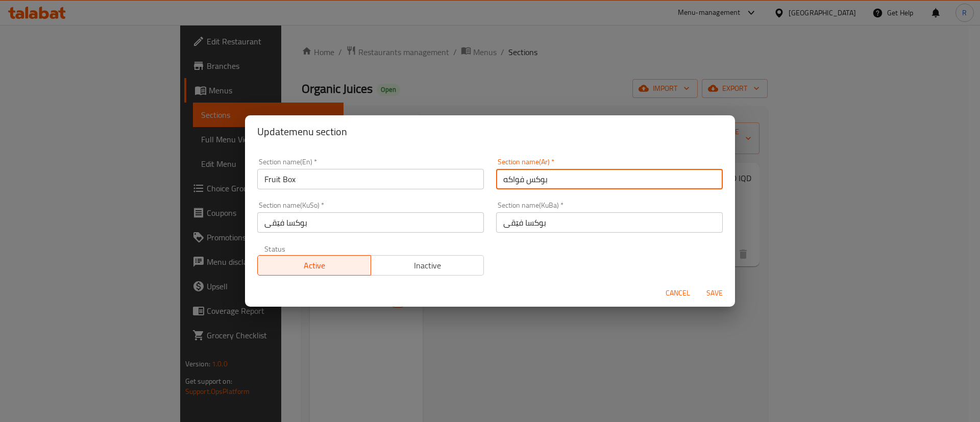
drag, startPoint x: 551, startPoint y: 180, endPoint x: 460, endPoint y: 181, distance: 90.9
click at [460, 181] on div "Section name(En)   * Fruit Box Section name(En) * Section name(Ar)   * بوكس فوا…" at bounding box center [490, 217] width 478 height 130
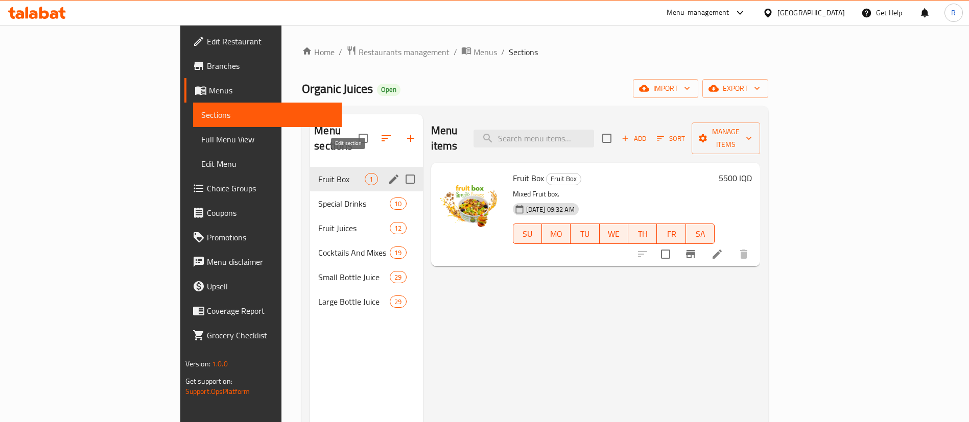
click at [388, 173] on icon "edit" at bounding box center [394, 179] width 12 height 12
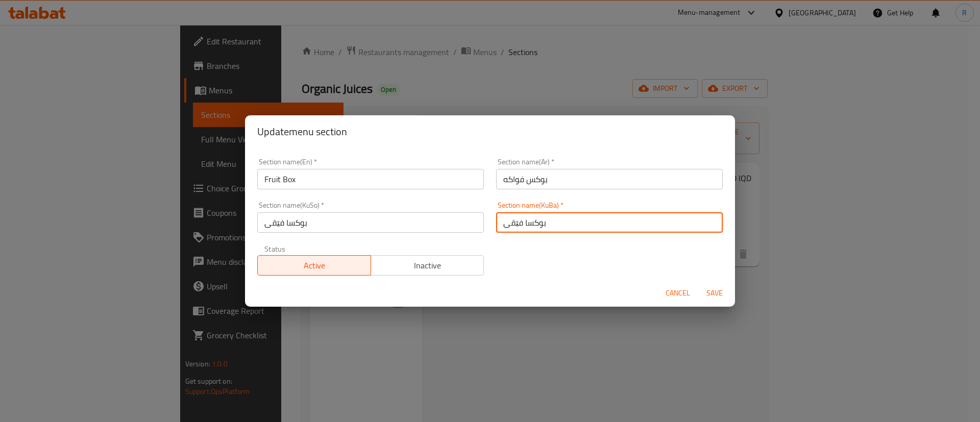
drag, startPoint x: 581, startPoint y: 223, endPoint x: 462, endPoint y: 221, distance: 119.0
click at [462, 221] on div "Section name(En)   * Fruit Box Section name(En) * Section name(Ar)   * بوكس فوا…" at bounding box center [490, 217] width 478 height 130
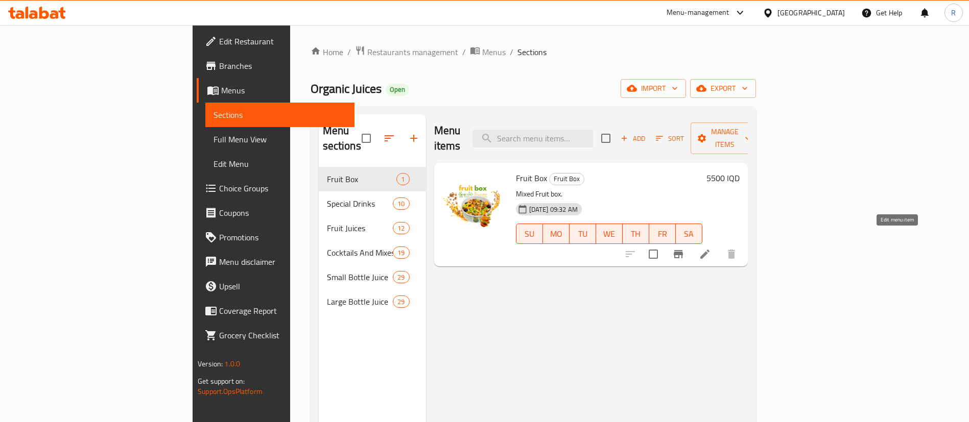
click at [711, 248] on icon at bounding box center [704, 254] width 12 height 12
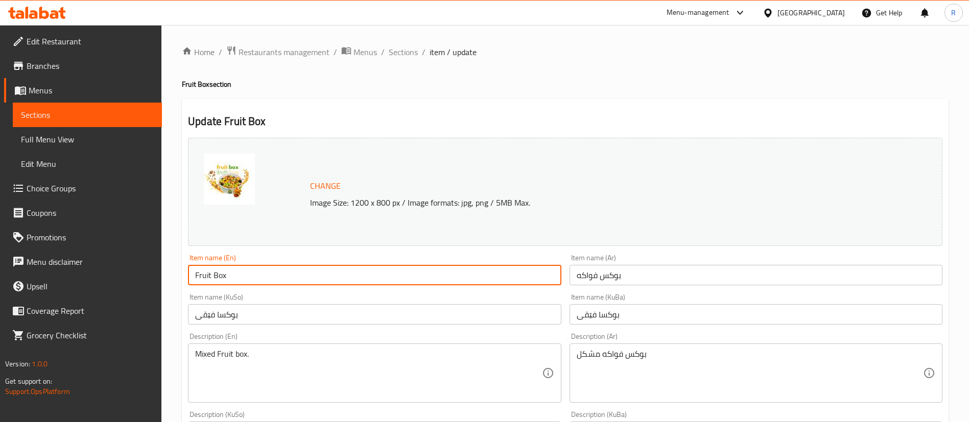
drag, startPoint x: 244, startPoint y: 274, endPoint x: 187, endPoint y: 286, distance: 58.0
click at [187, 286] on div "Item name (En) Fruit Box Item name (En)" at bounding box center [374, 269] width 381 height 39
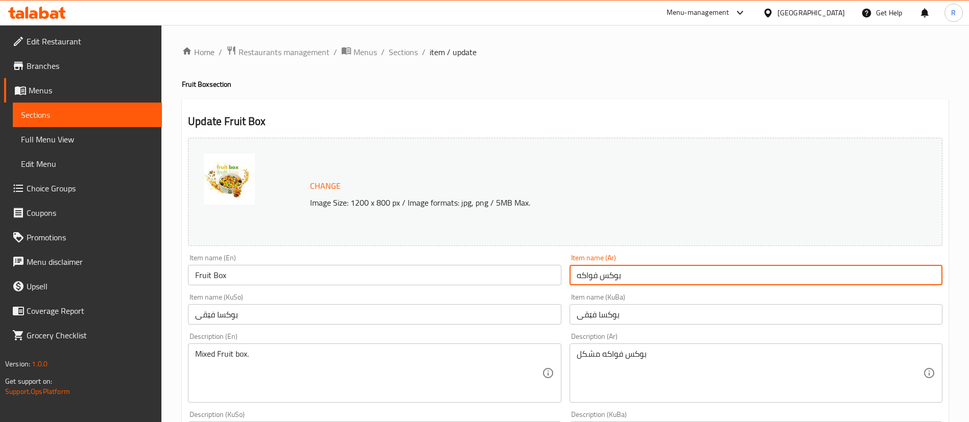
drag, startPoint x: 621, startPoint y: 276, endPoint x: 564, endPoint y: 280, distance: 57.3
click at [564, 280] on div "Change Image Size: 1200 x 800 px / Image formats: jpg, png / 5MB Max. Item name…" at bounding box center [565, 420] width 762 height 572
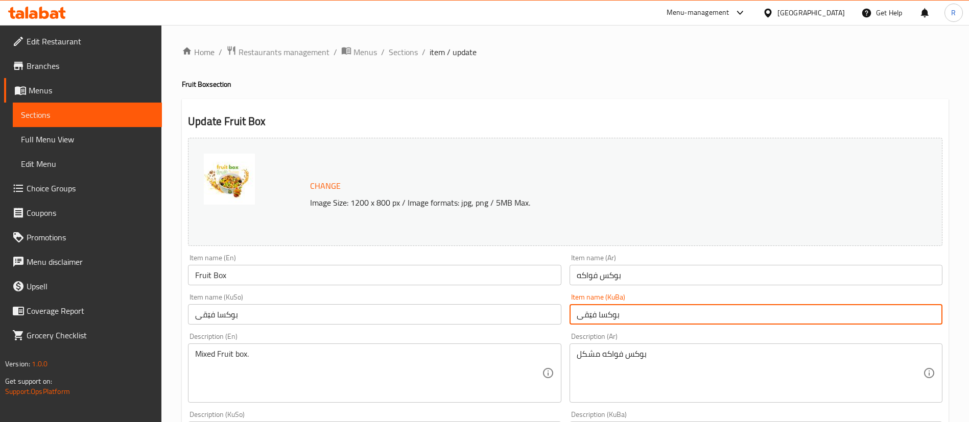
drag, startPoint x: 631, startPoint y: 312, endPoint x: 566, endPoint y: 317, distance: 65.5
click at [566, 317] on div "Item name (KuBa) بوكسا فێقی Item name (KuBa)" at bounding box center [755, 309] width 381 height 39
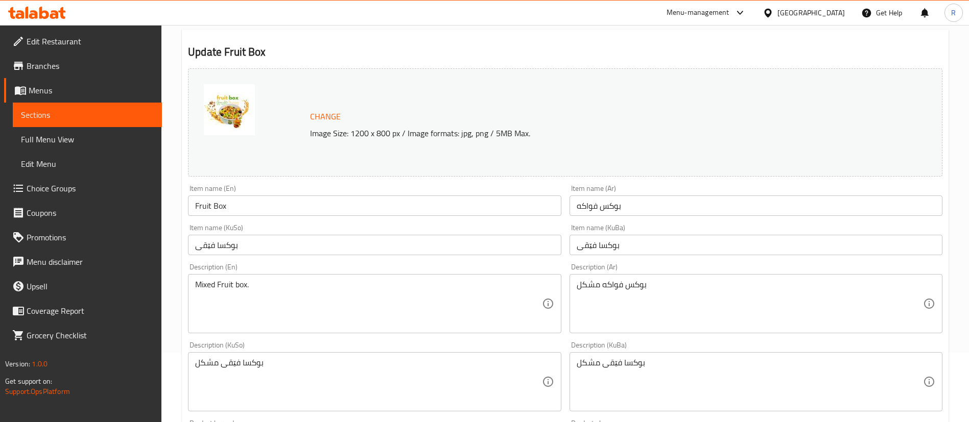
scroll to position [153, 0]
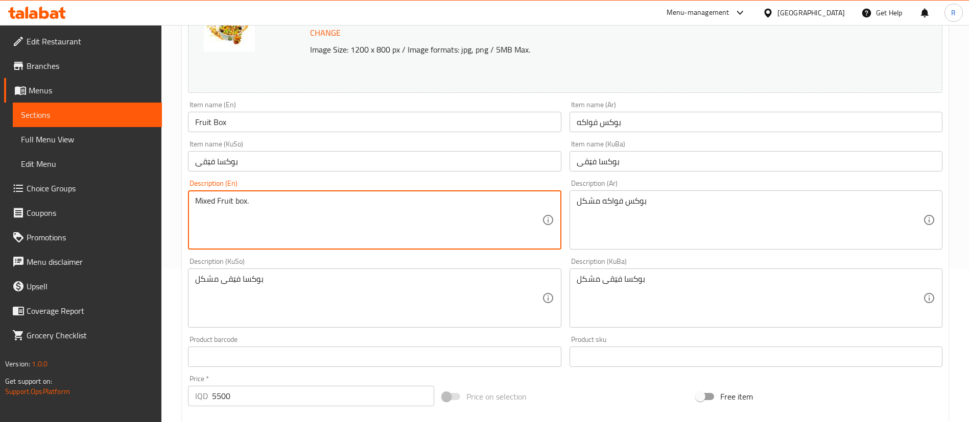
drag, startPoint x: 269, startPoint y: 201, endPoint x: 194, endPoint y: 204, distance: 75.7
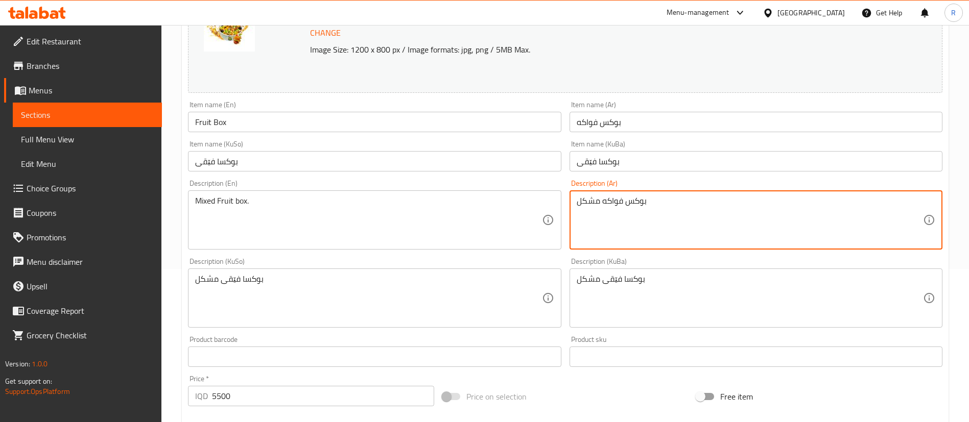
drag, startPoint x: 692, startPoint y: 201, endPoint x: 577, endPoint y: 203, distance: 114.9
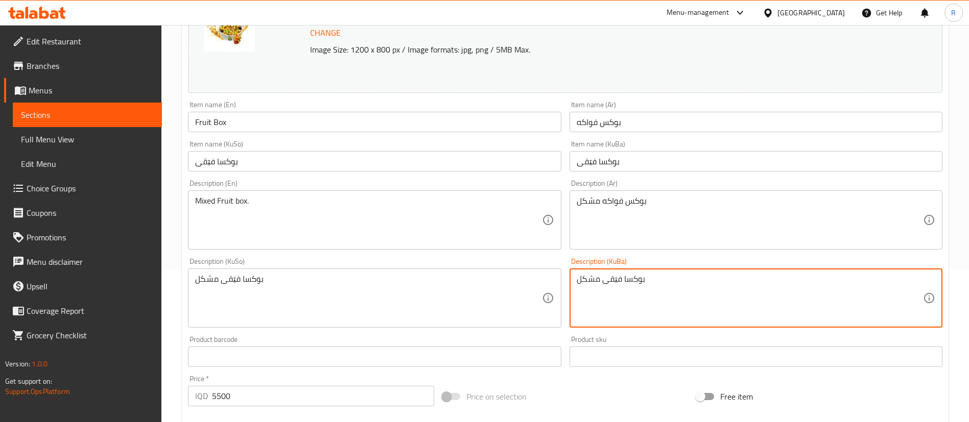
drag, startPoint x: 647, startPoint y: 281, endPoint x: 572, endPoint y: 281, distance: 75.1
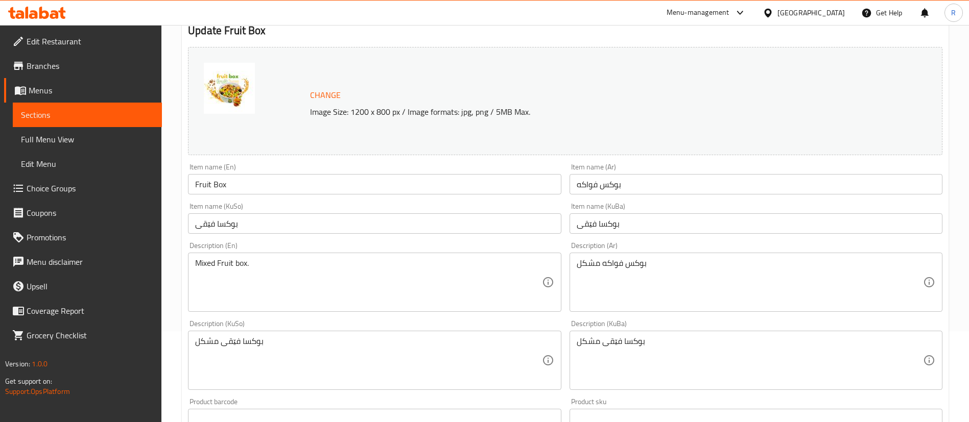
scroll to position [0, 0]
